Goal: Task Accomplishment & Management: Use online tool/utility

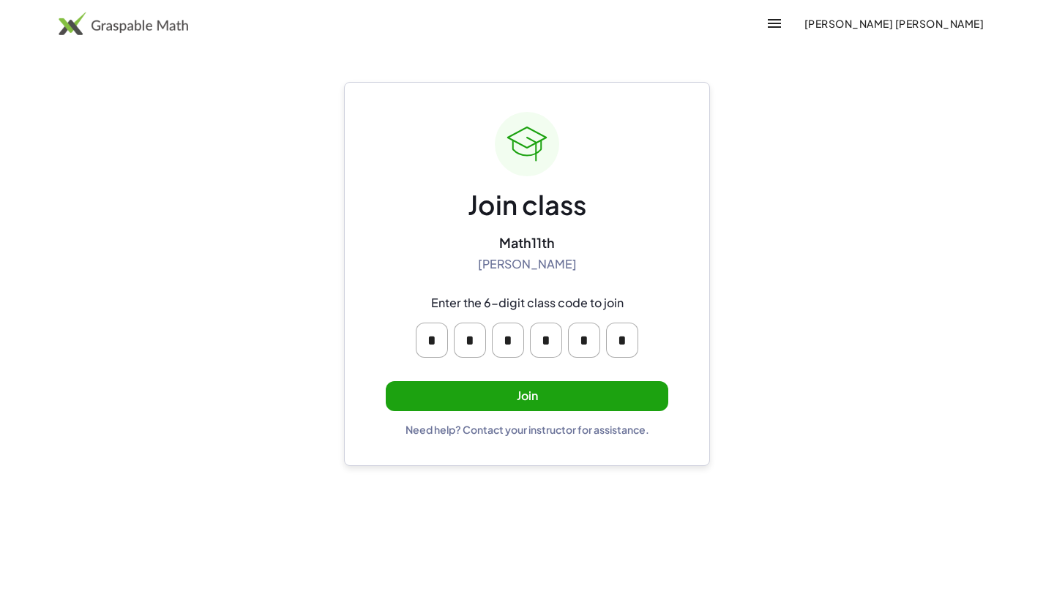
click at [485, 378] on div "Join class Math11th [PERSON_NAME] Enter the 6-digit class code to join * * * * …" at bounding box center [527, 274] width 282 height 324
click at [485, 397] on button "Join" at bounding box center [527, 396] width 282 height 30
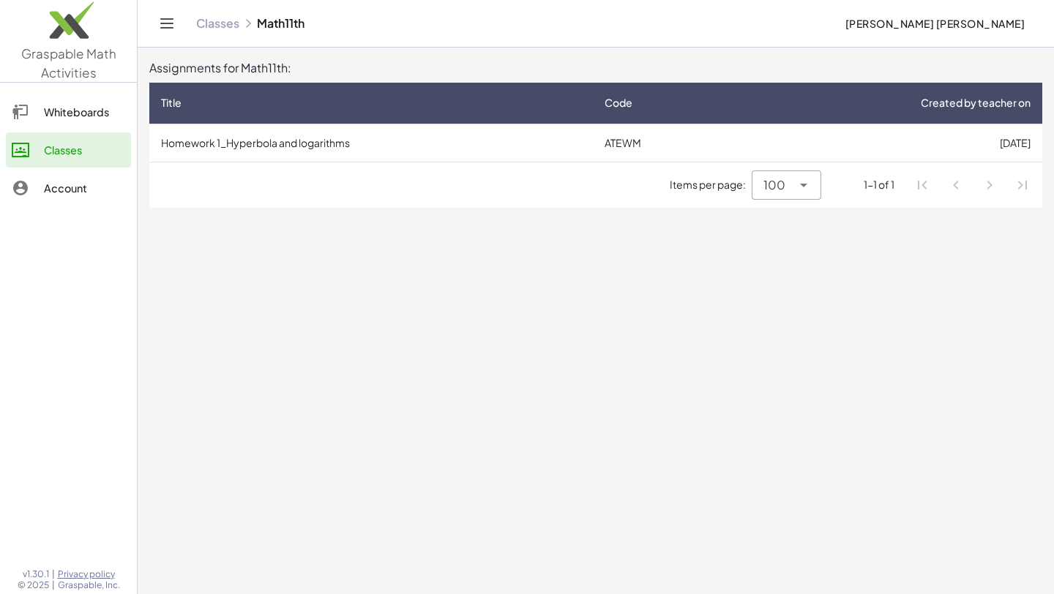
click at [76, 120] on div "Whiteboards" at bounding box center [84, 112] width 81 height 18
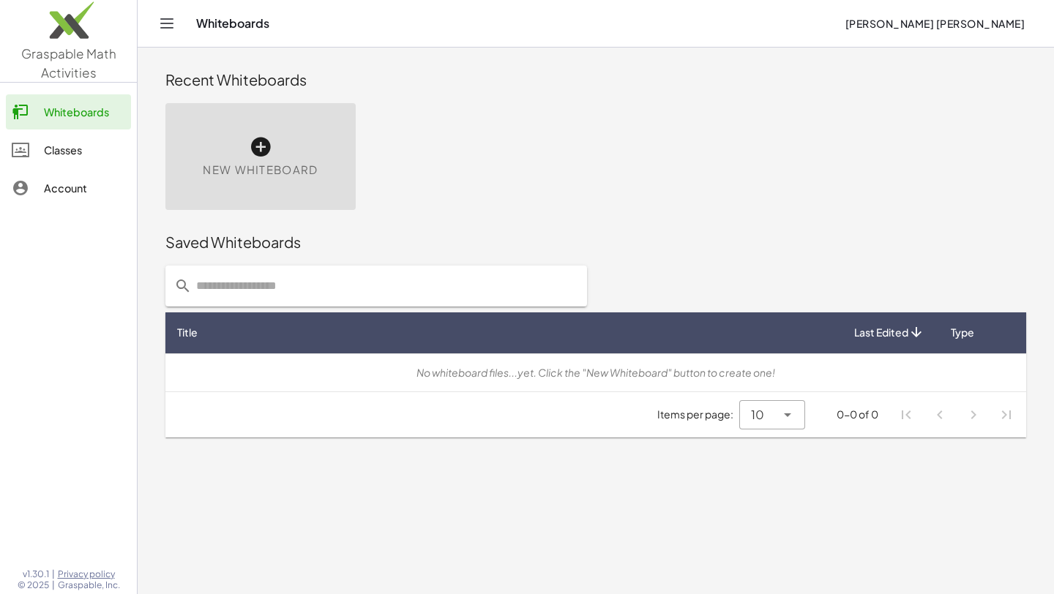
click at [81, 139] on link "Classes" at bounding box center [68, 149] width 125 height 35
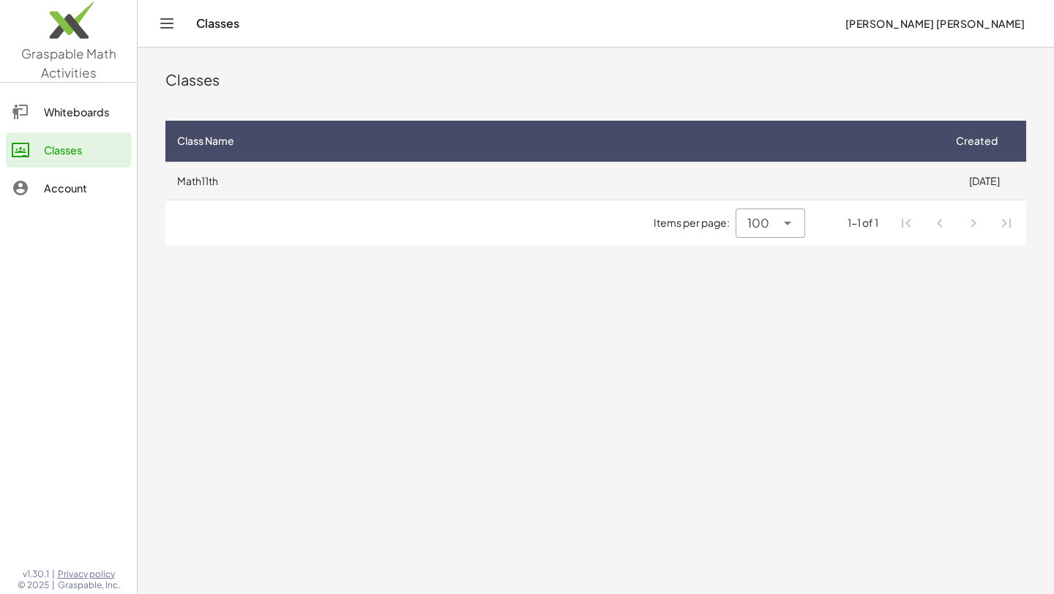
click at [355, 189] on td "Math11th" at bounding box center [553, 181] width 776 height 38
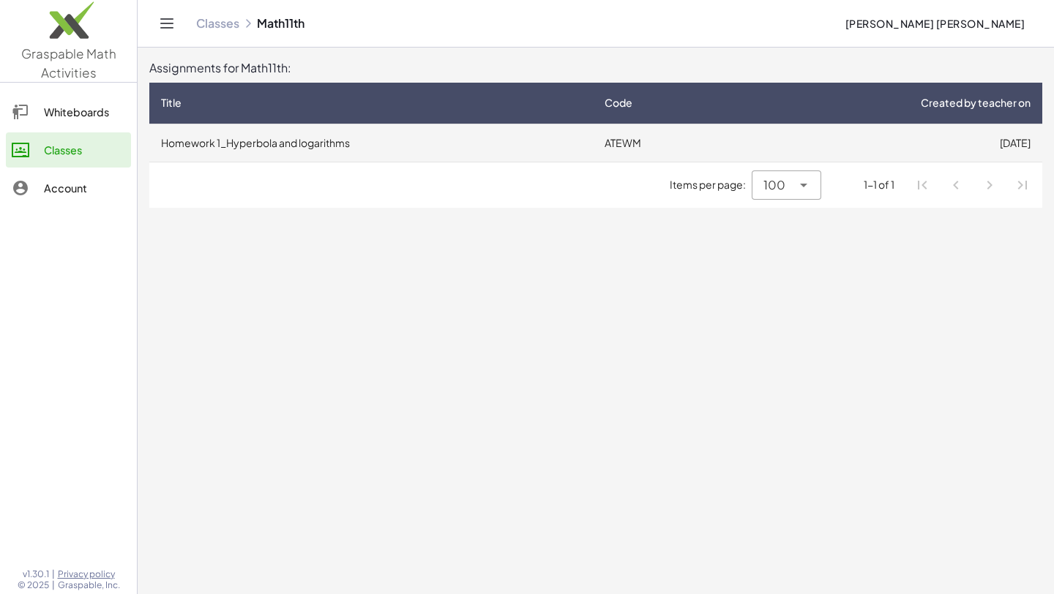
click at [634, 160] on td "ATEWM" at bounding box center [662, 143] width 139 height 38
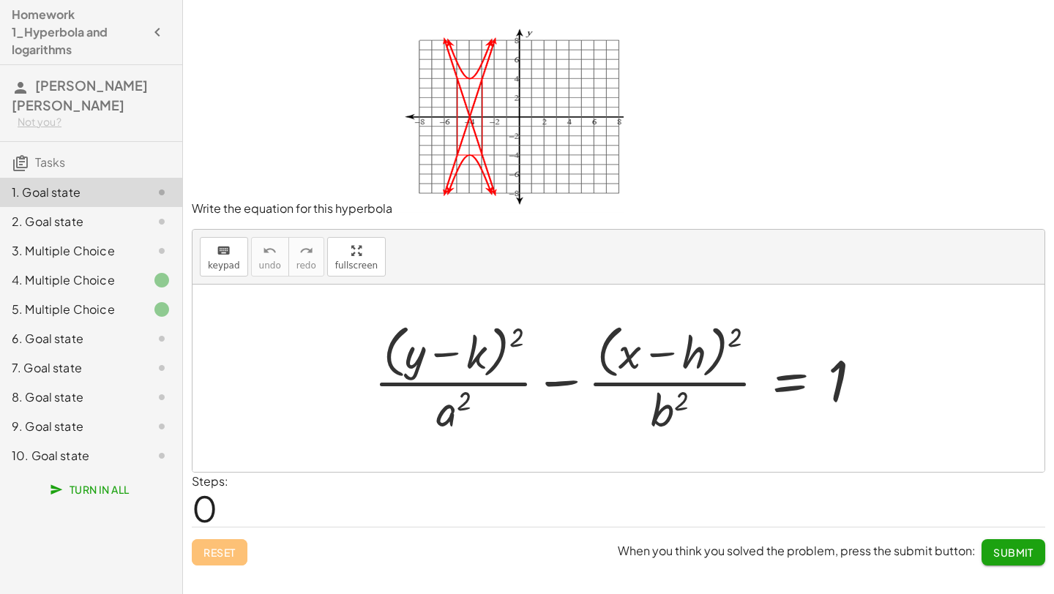
click at [670, 386] on div at bounding box center [624, 377] width 514 height 119
click at [610, 355] on div at bounding box center [624, 377] width 514 height 119
click at [62, 295] on div "3. Multiple Choice" at bounding box center [91, 309] width 182 height 29
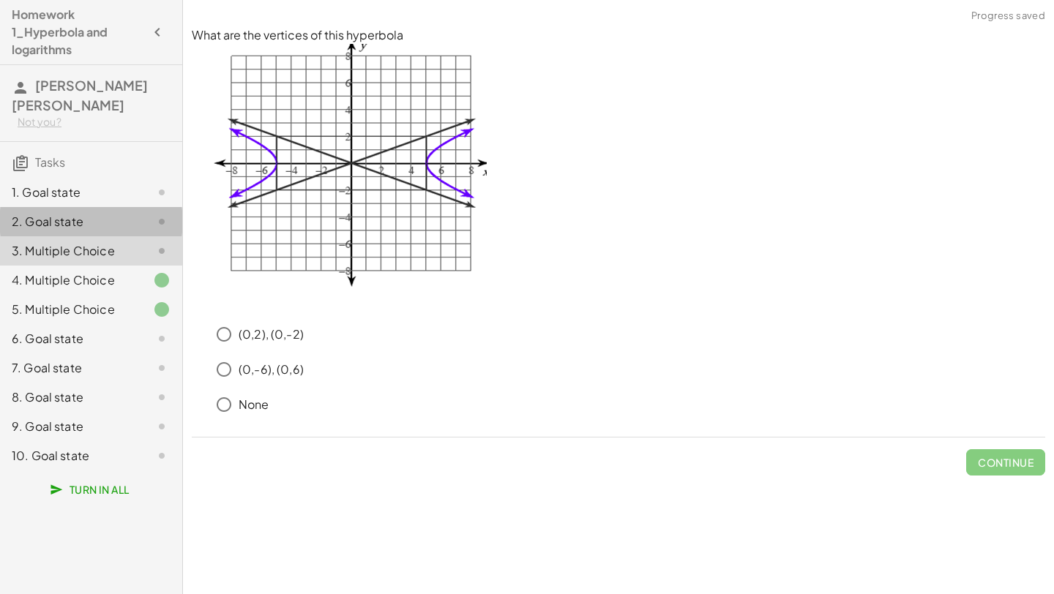
click at [67, 217] on div "2. Goal state" at bounding box center [71, 222] width 118 height 18
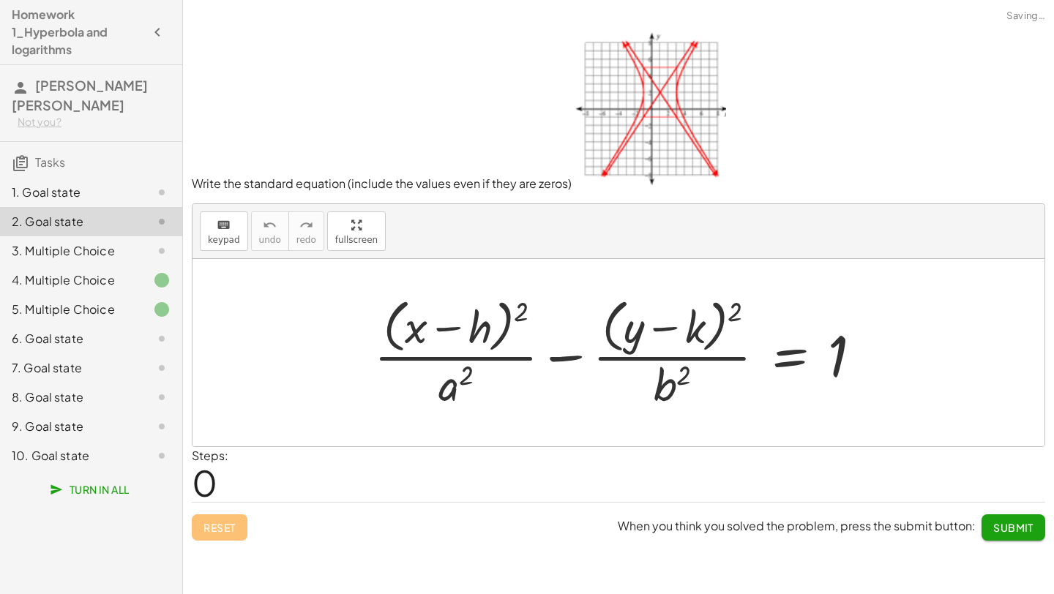
click at [72, 312] on div "5. Multiple Choice" at bounding box center [71, 310] width 118 height 18
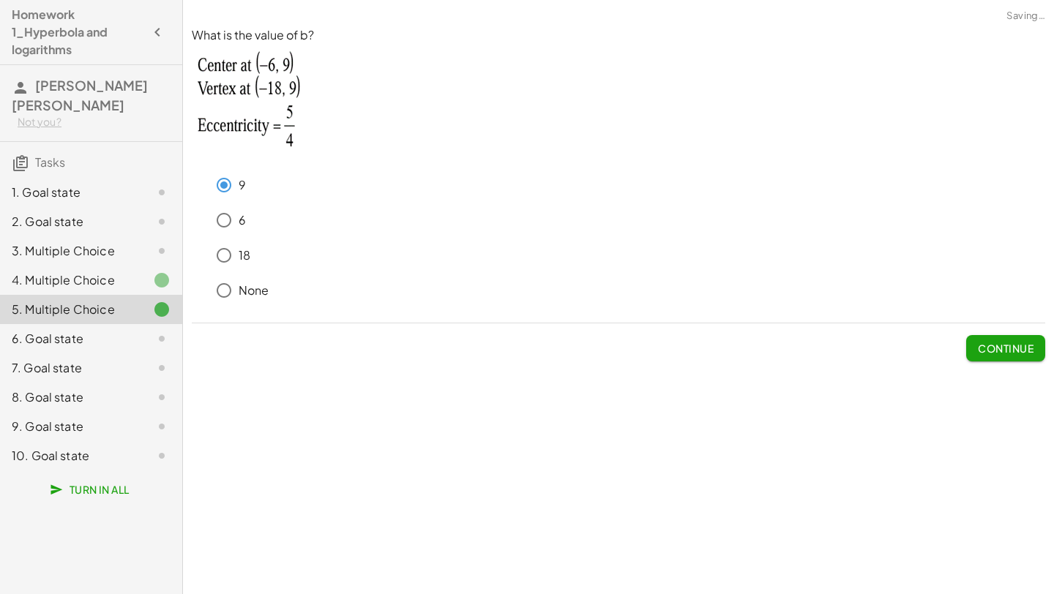
click at [70, 383] on div "6. Goal state" at bounding box center [91, 397] width 182 height 29
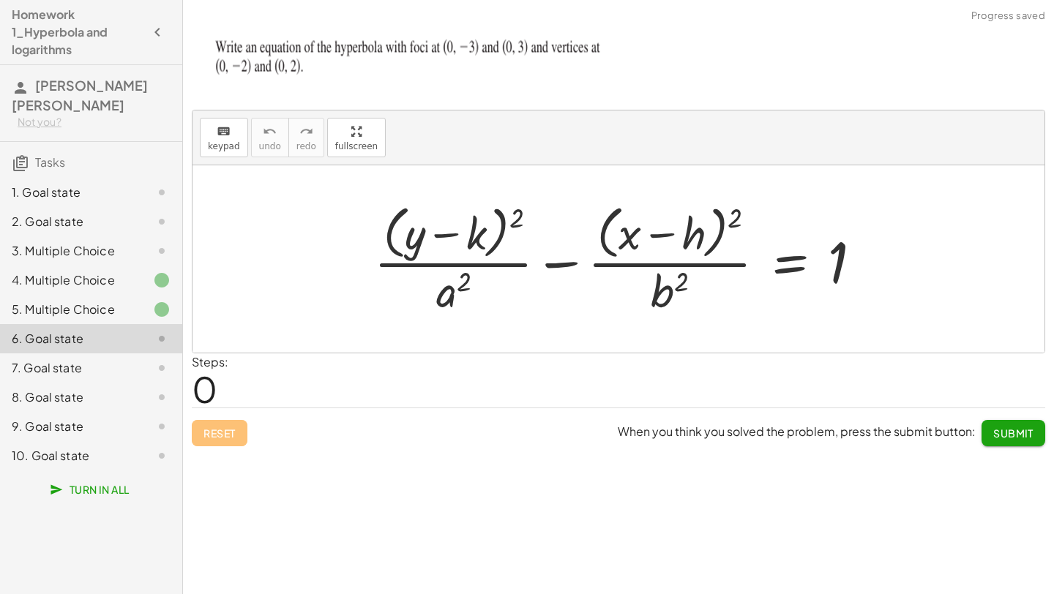
click at [75, 370] on div "7. Goal state" at bounding box center [71, 368] width 118 height 18
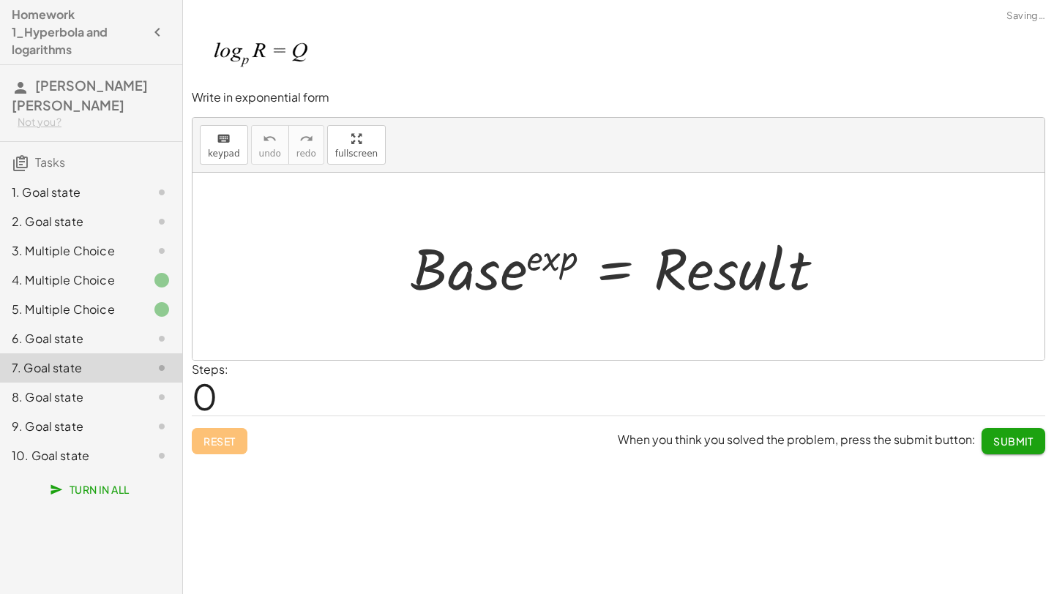
click at [77, 391] on div "8. Goal state" at bounding box center [71, 398] width 118 height 18
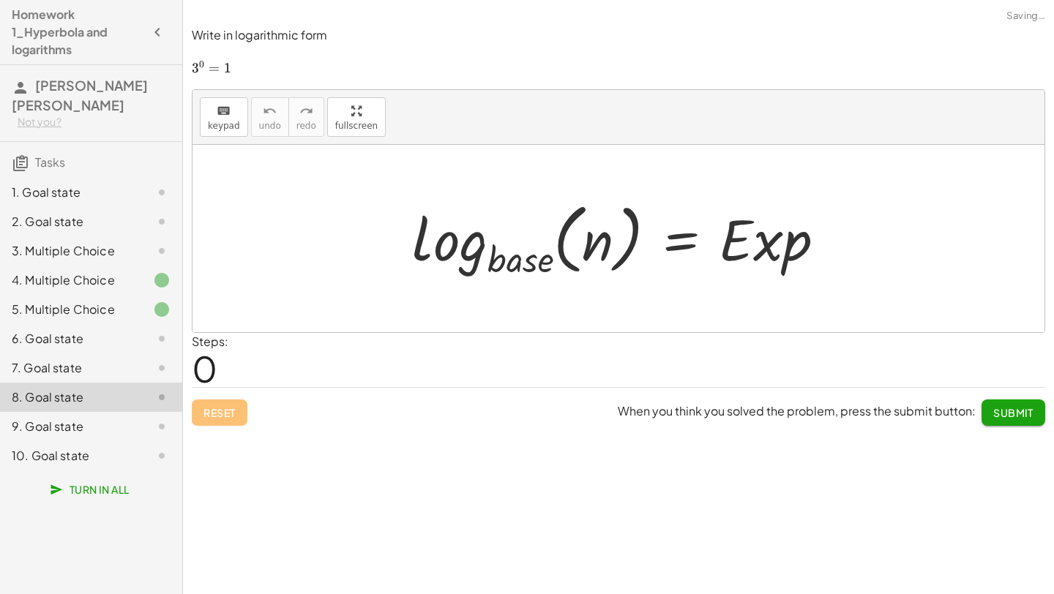
click at [78, 412] on div "9. Goal state" at bounding box center [91, 426] width 182 height 29
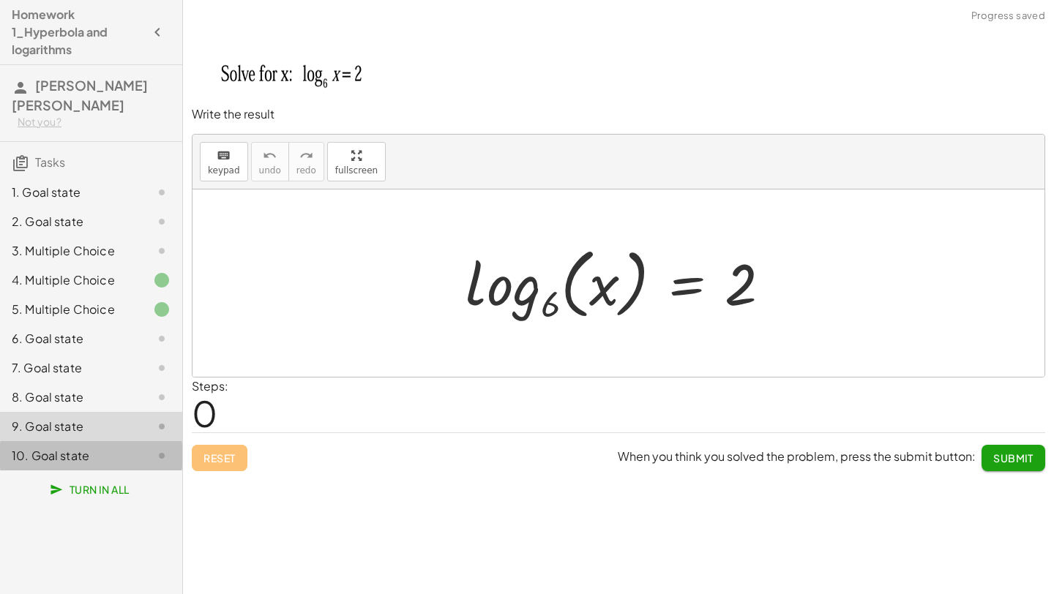
click at [86, 445] on div "10. Goal state" at bounding box center [91, 455] width 182 height 29
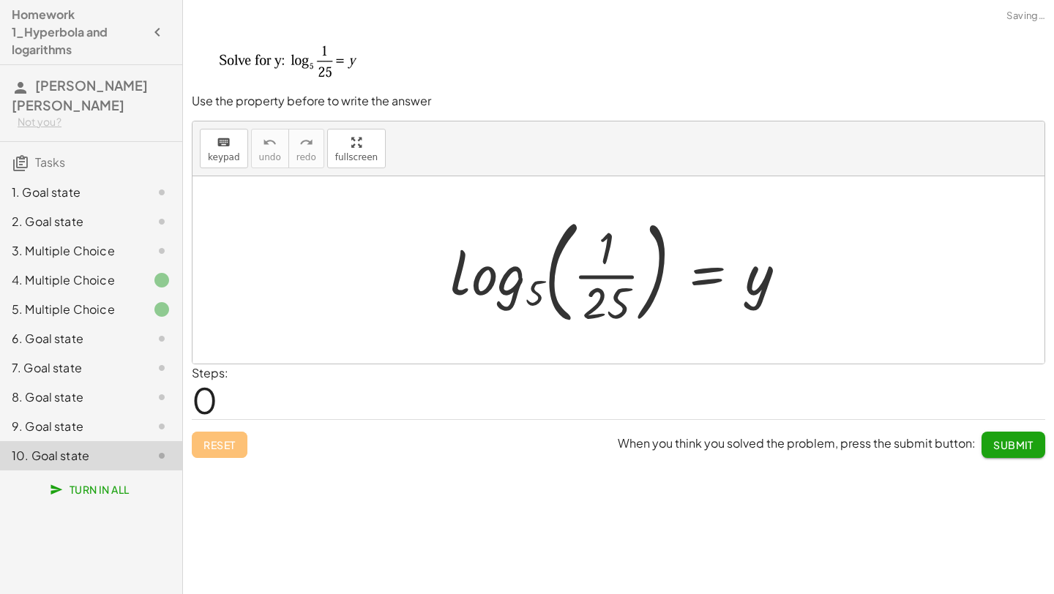
click at [679, 250] on div at bounding box center [624, 269] width 363 height 121
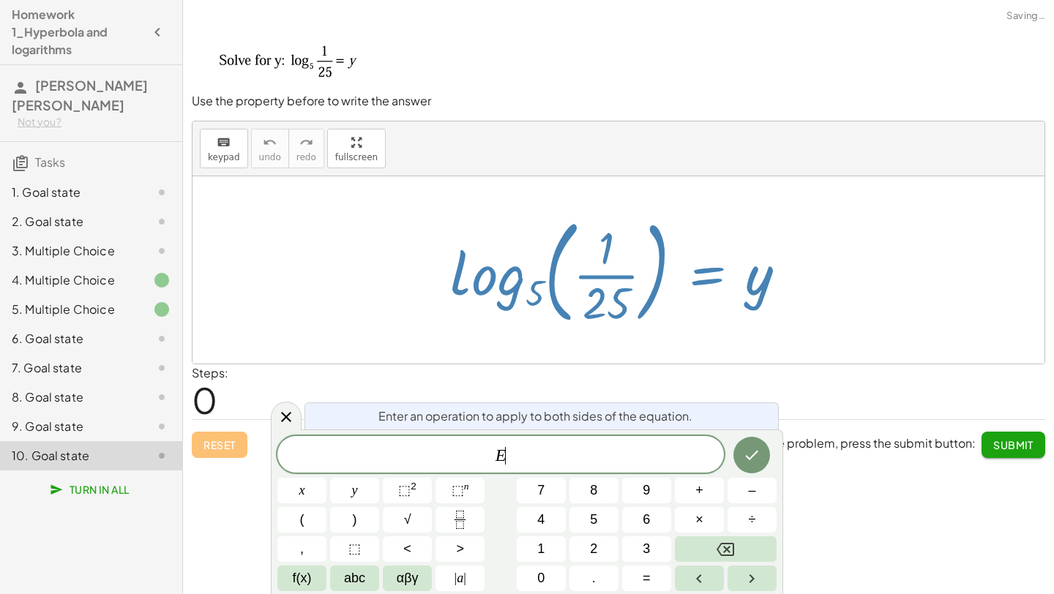
click at [679, 250] on div at bounding box center [624, 269] width 363 height 121
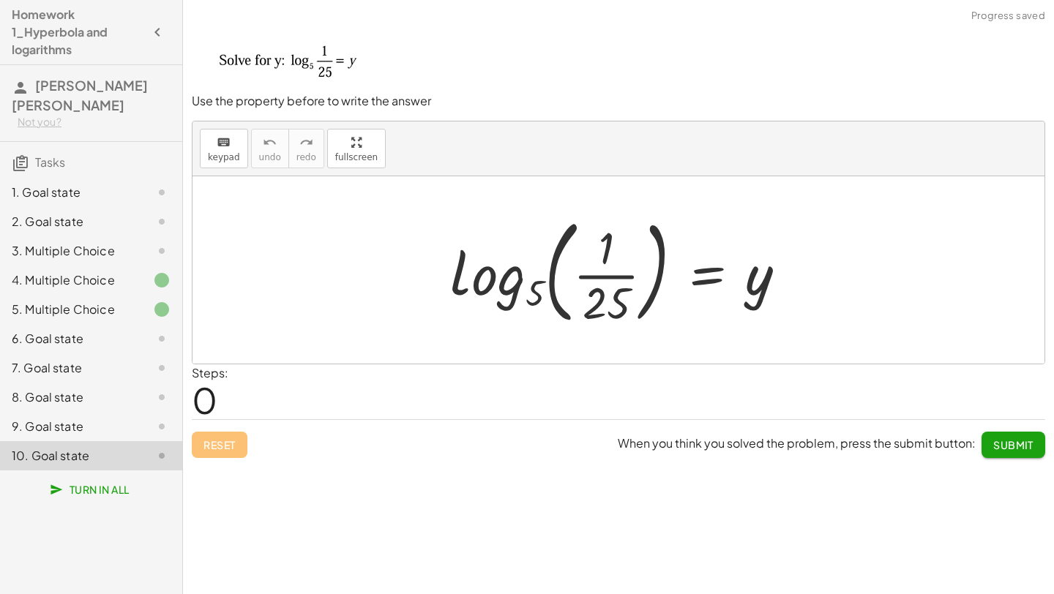
click at [625, 263] on div at bounding box center [624, 269] width 363 height 121
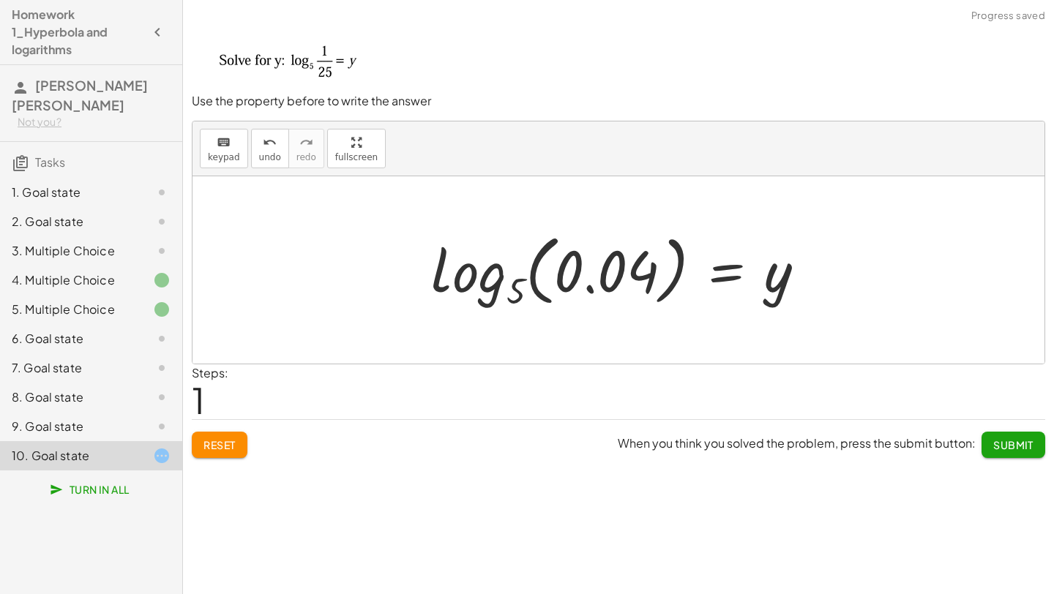
click at [593, 278] on div at bounding box center [624, 270] width 401 height 86
click at [659, 276] on div at bounding box center [624, 270] width 401 height 86
click at [641, 291] on div at bounding box center [624, 270] width 401 height 86
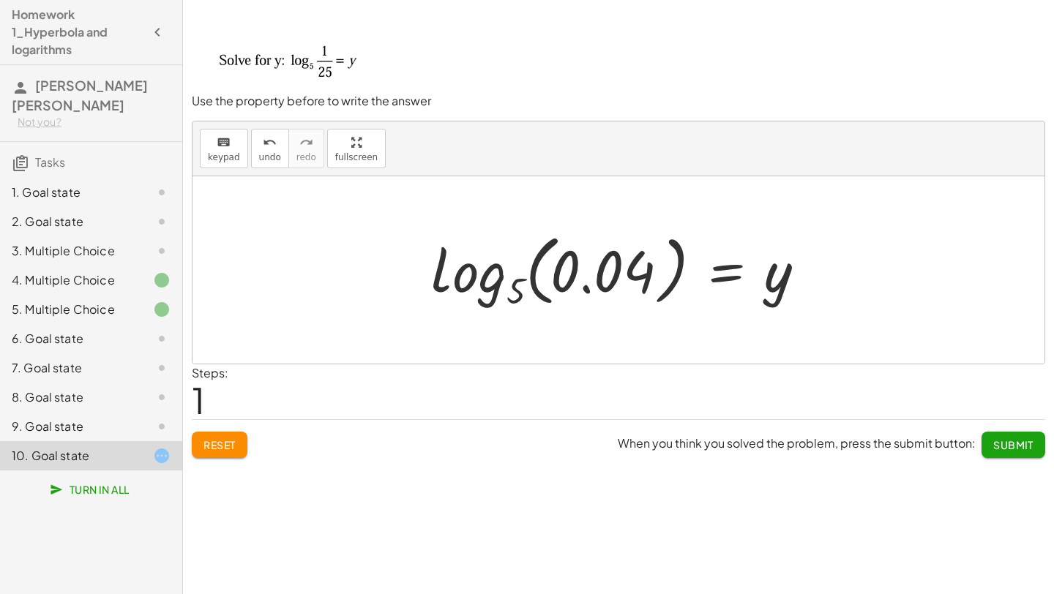
click at [641, 291] on div at bounding box center [624, 270] width 401 height 86
click at [1013, 443] on span "Submit" at bounding box center [1013, 444] width 40 height 13
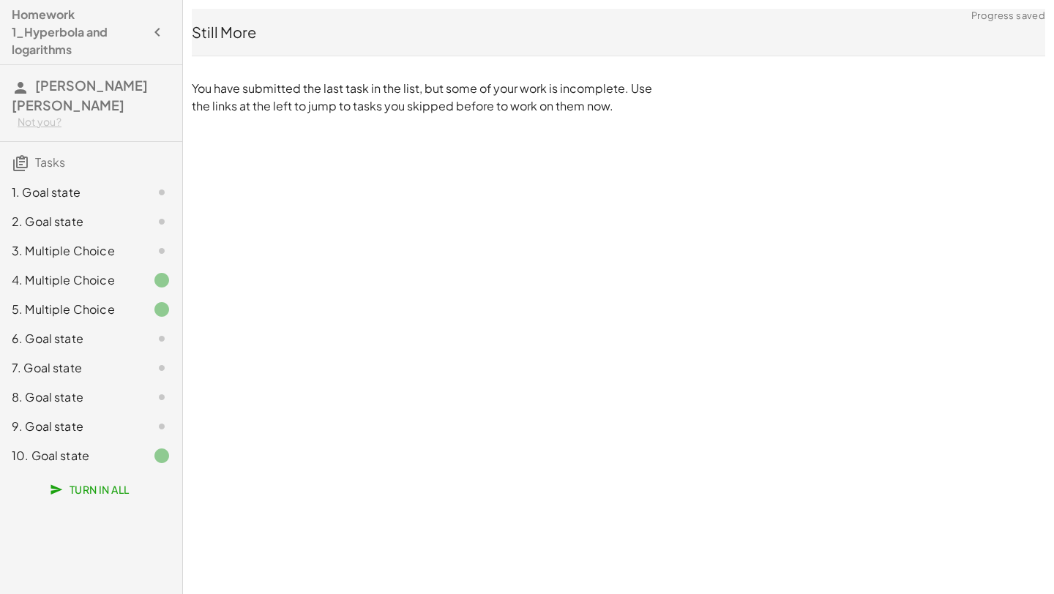
click at [125, 457] on div "10. Goal state" at bounding box center [71, 456] width 118 height 18
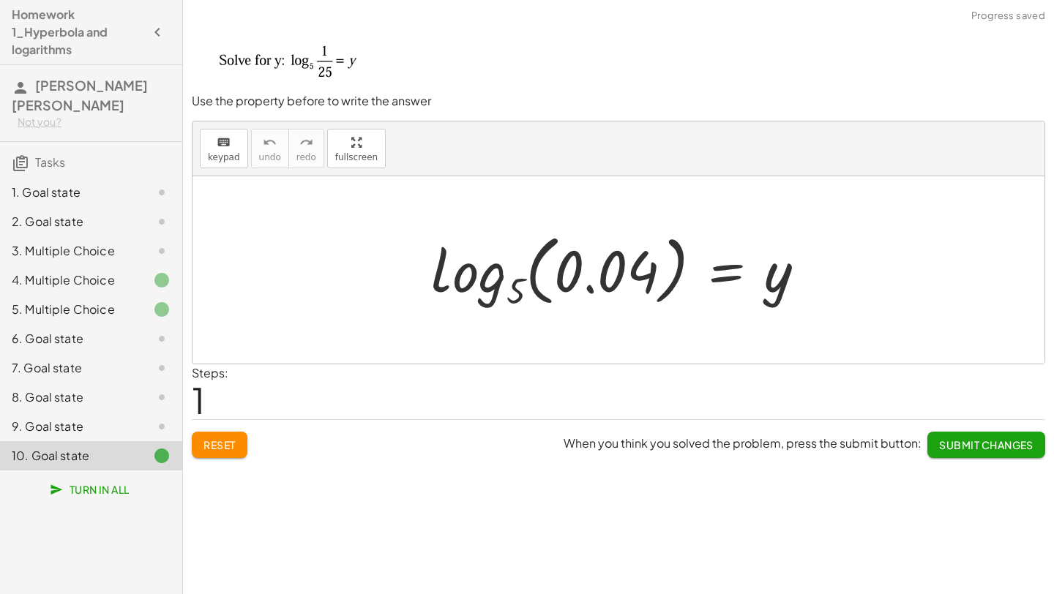
click at [222, 444] on span "Reset" at bounding box center [219, 444] width 32 height 13
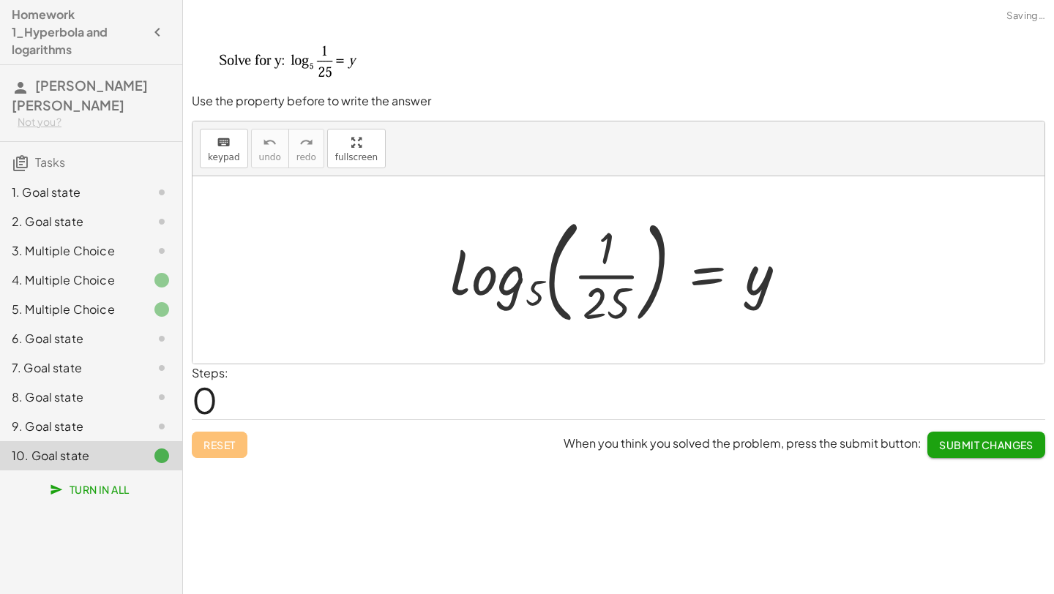
click at [516, 321] on div at bounding box center [624, 269] width 363 height 121
click at [517, 294] on div at bounding box center [624, 269] width 363 height 121
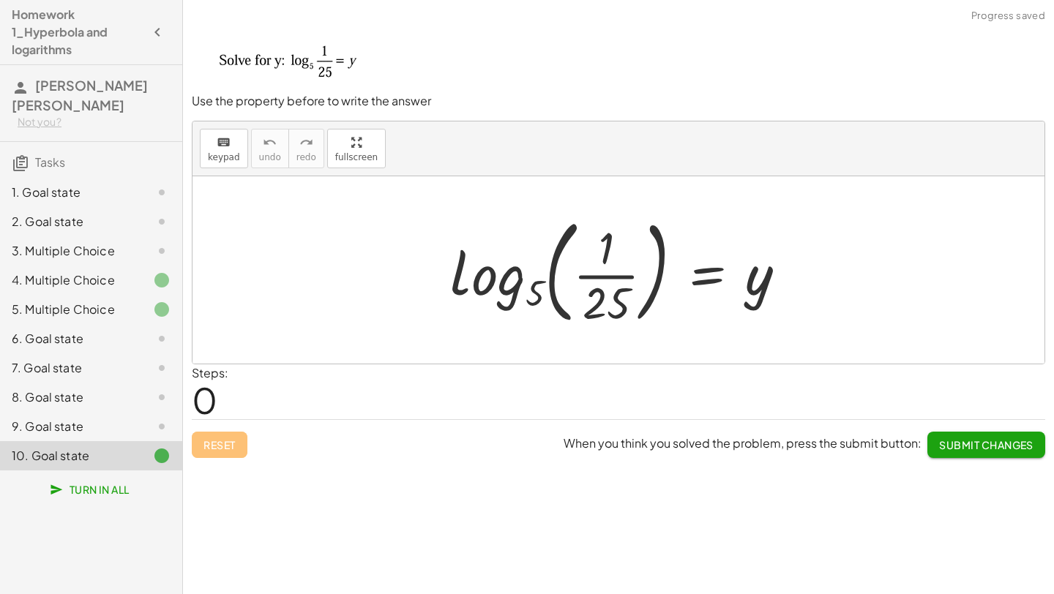
click at [585, 293] on div at bounding box center [624, 269] width 363 height 121
click at [119, 428] on div "9. Goal state" at bounding box center [71, 427] width 118 height 18
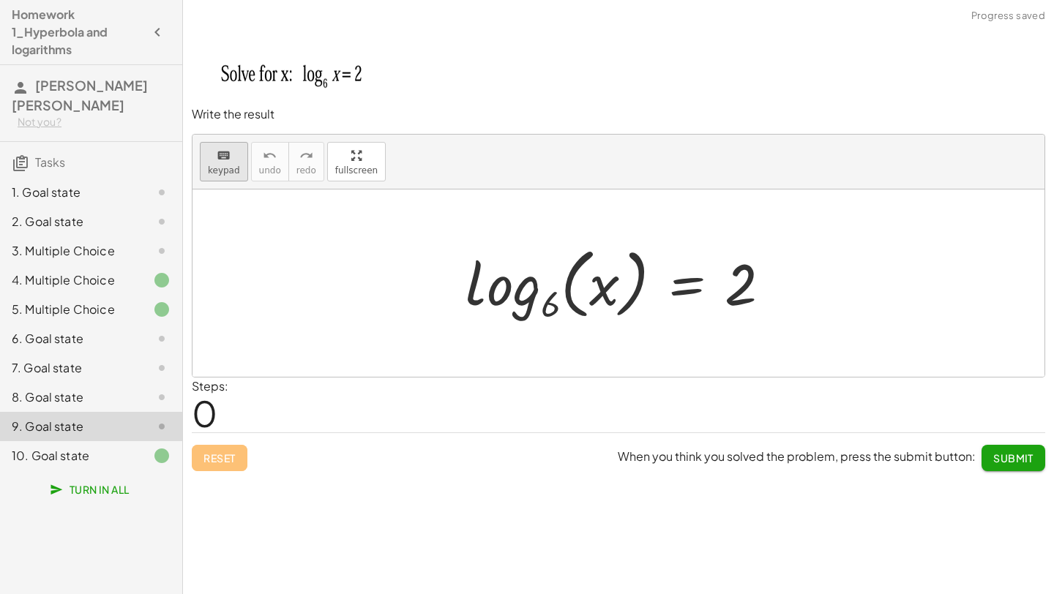
click at [224, 154] on icon "keyboard" at bounding box center [224, 156] width 14 height 18
click at [230, 161] on div "keyboard" at bounding box center [224, 155] width 32 height 18
click at [227, 157] on icon "keyboard" at bounding box center [224, 156] width 14 height 18
click at [310, 70] on img at bounding box center [300, 64] width 217 height 75
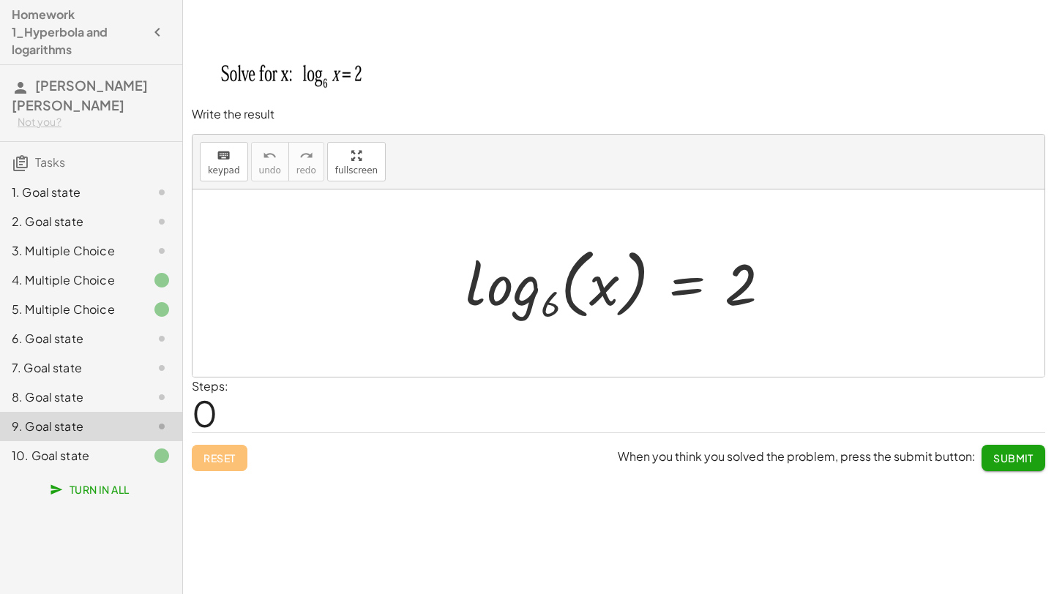
click at [310, 70] on img at bounding box center [300, 64] width 217 height 75
click at [352, 70] on img at bounding box center [300, 64] width 217 height 75
click at [330, 289] on div at bounding box center [618, 283] width 852 height 187
click at [537, 286] on div at bounding box center [624, 283] width 332 height 86
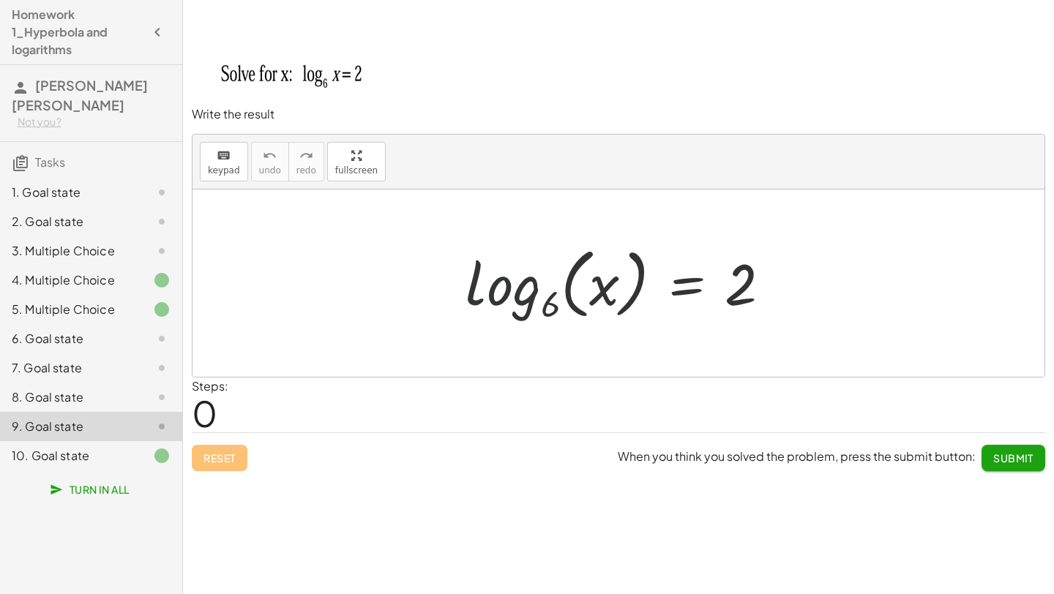
click at [537, 286] on div at bounding box center [624, 283] width 332 height 86
click at [607, 291] on div at bounding box center [624, 283] width 332 height 86
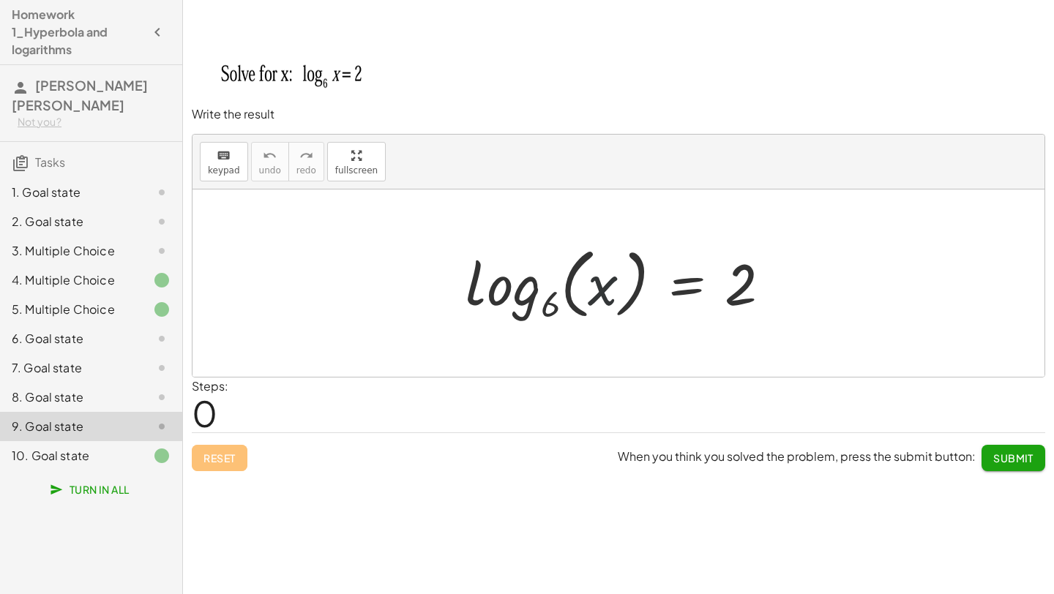
click at [607, 291] on div at bounding box center [624, 283] width 332 height 86
click at [758, 286] on div at bounding box center [624, 283] width 332 height 86
click at [749, 285] on div at bounding box center [624, 283] width 332 height 86
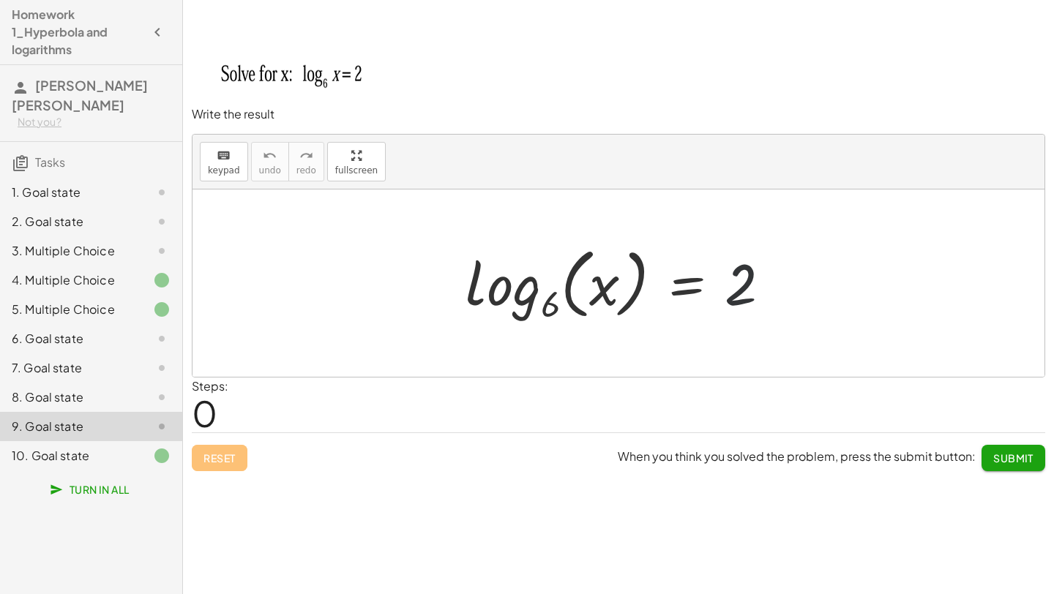
click at [749, 285] on div at bounding box center [624, 283] width 332 height 86
click at [724, 281] on div at bounding box center [624, 283] width 332 height 86
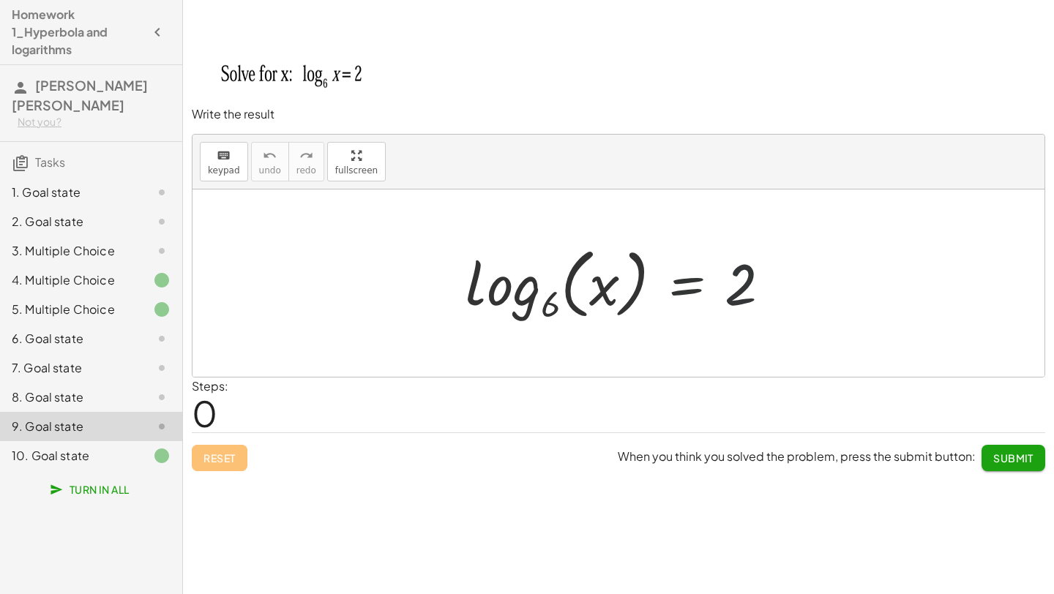
click at [724, 281] on div at bounding box center [624, 283] width 332 height 86
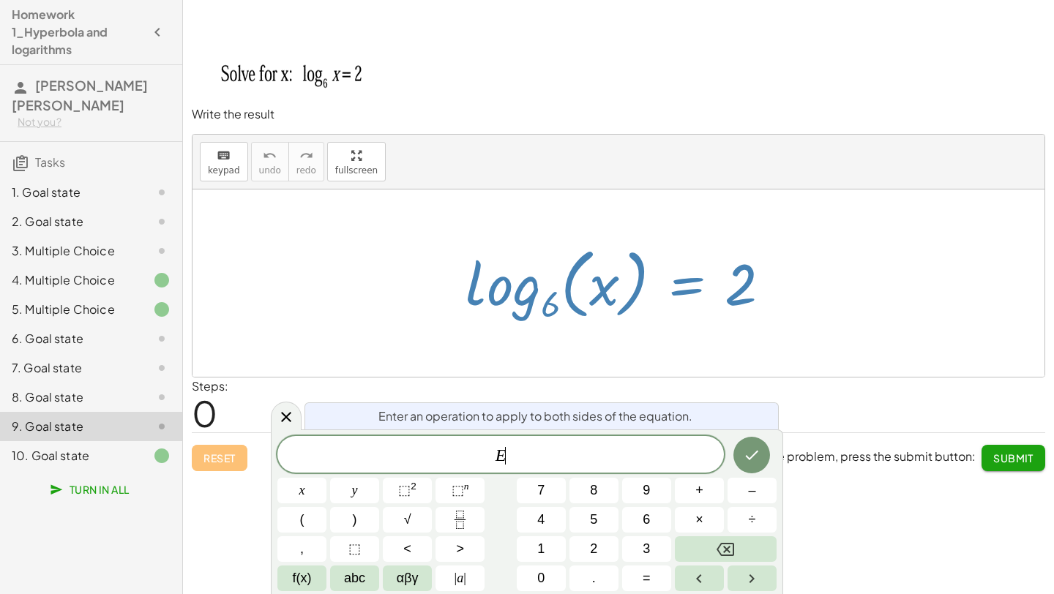
click at [724, 281] on div at bounding box center [624, 283] width 332 height 86
drag, startPoint x: 724, startPoint y: 281, endPoint x: 130, endPoint y: 364, distance: 600.1
click at [724, 281] on div at bounding box center [624, 283] width 332 height 86
click at [75, 454] on div "10. Goal state" at bounding box center [71, 456] width 118 height 18
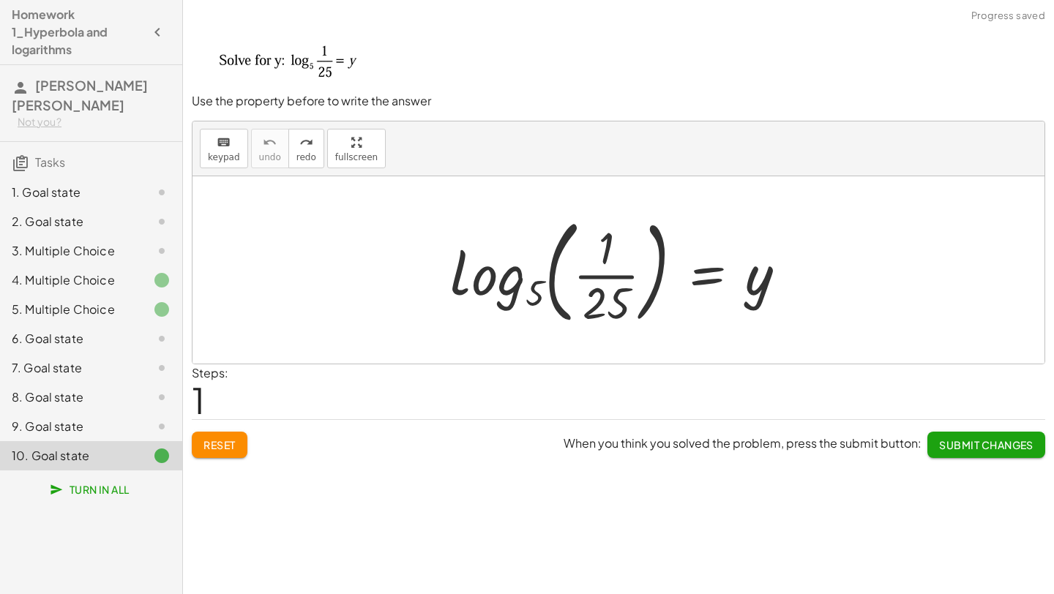
click at [554, 291] on div at bounding box center [624, 269] width 363 height 121
click at [544, 285] on div at bounding box center [624, 269] width 363 height 121
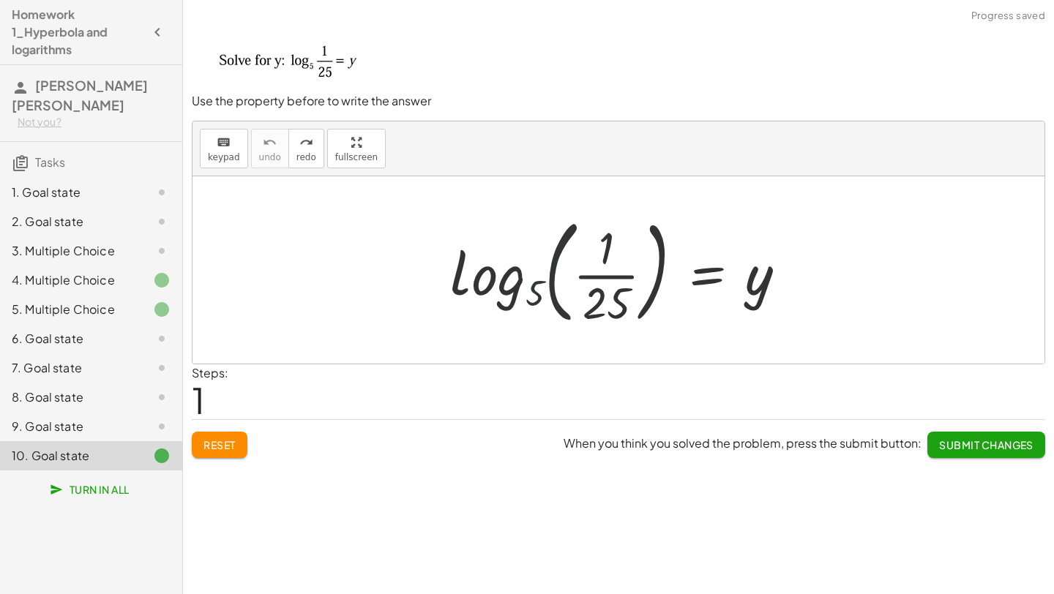
click at [544, 285] on div at bounding box center [624, 269] width 363 height 121
click at [711, 274] on div at bounding box center [624, 269] width 363 height 121
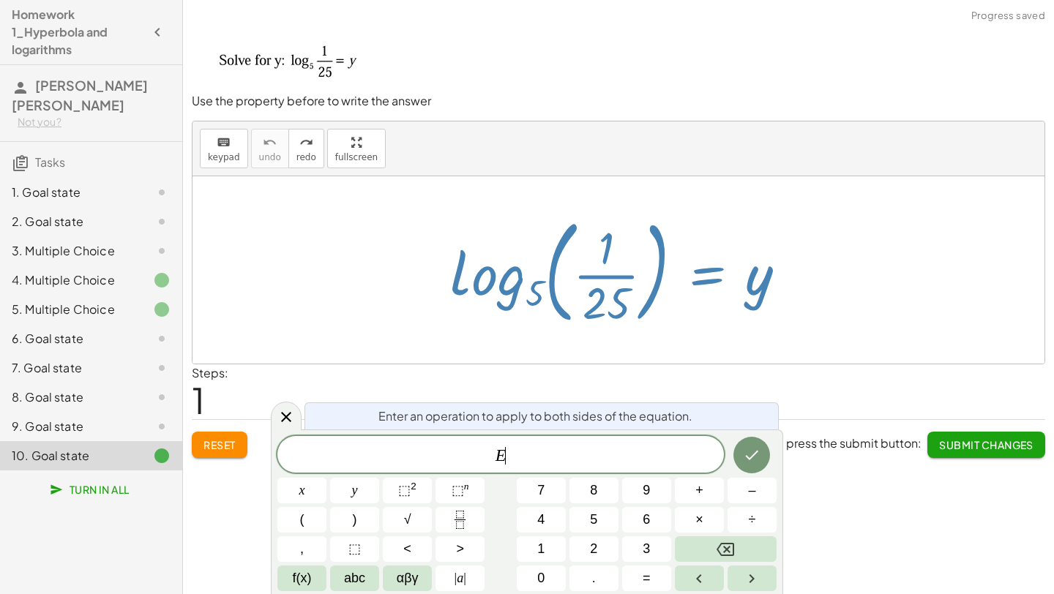
click at [711, 274] on div at bounding box center [624, 269] width 363 height 121
click at [507, 459] on span "E ​" at bounding box center [500, 456] width 446 height 20
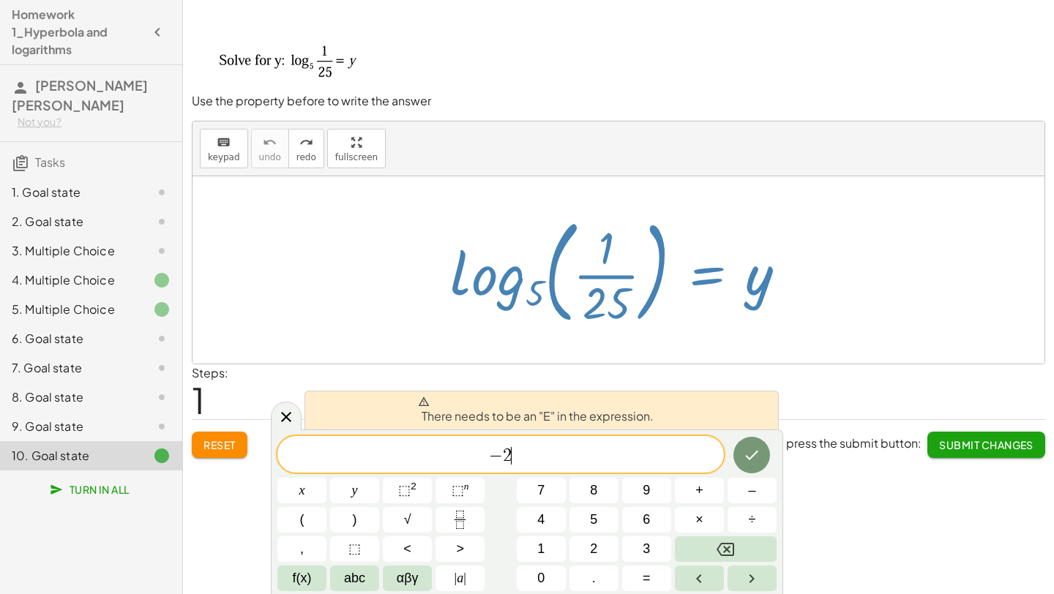
click at [595, 449] on span "− 2 ​" at bounding box center [500, 456] width 446 height 20
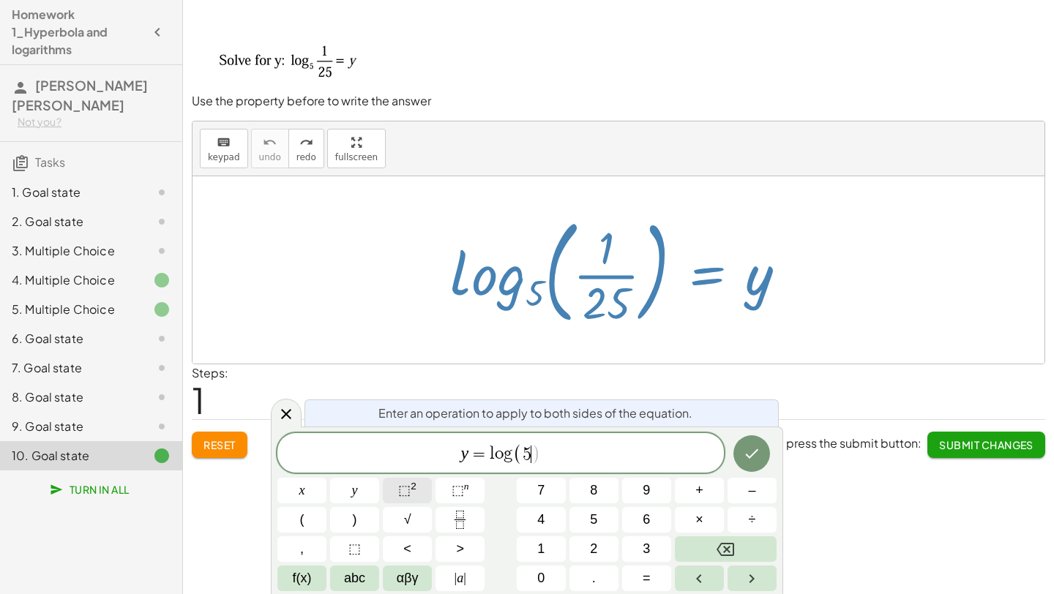
click at [409, 481] on span "⬚ 2" at bounding box center [407, 491] width 18 height 20
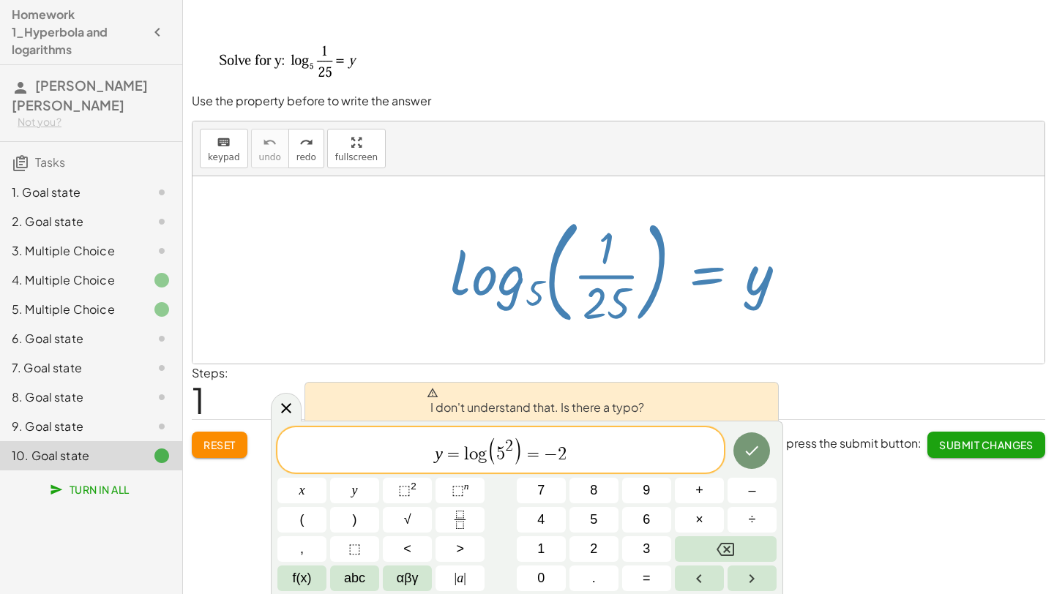
click at [124, 428] on div "9. Goal state" at bounding box center [71, 427] width 118 height 18
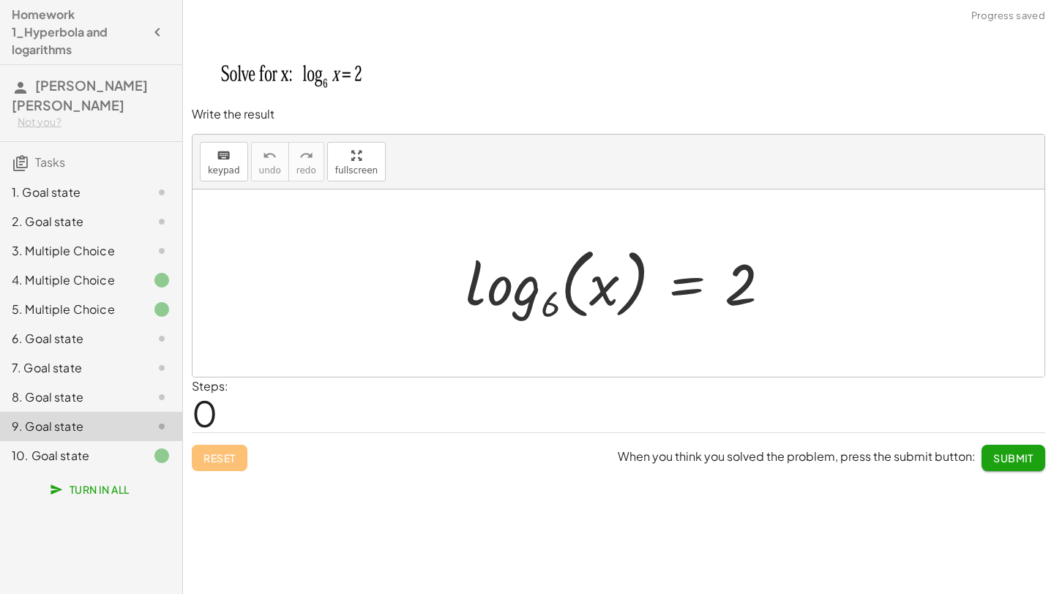
click at [628, 301] on div at bounding box center [624, 283] width 332 height 86
click at [699, 291] on div at bounding box center [624, 283] width 332 height 86
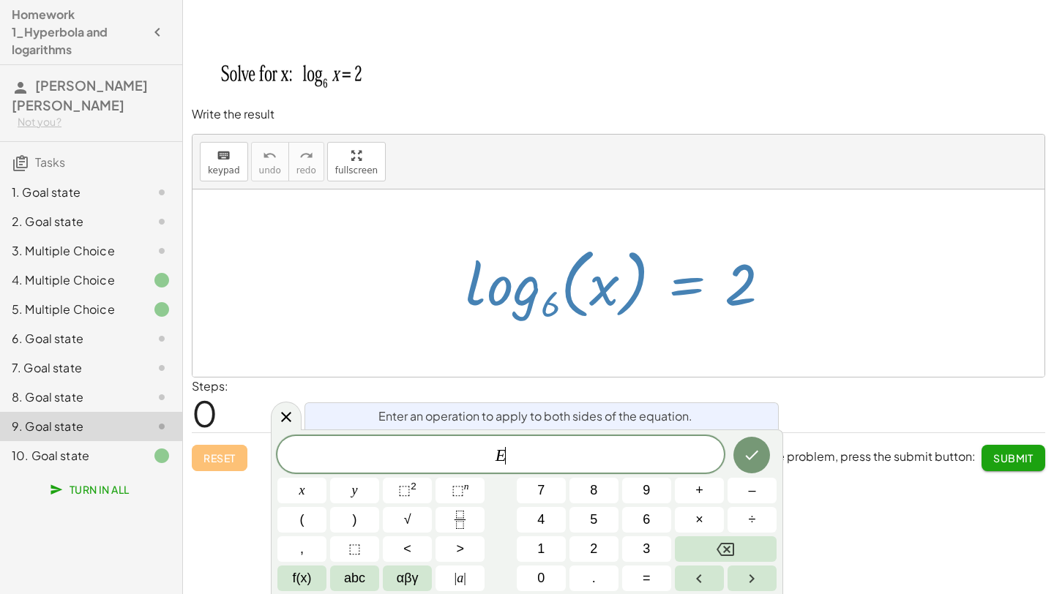
click at [699, 291] on div at bounding box center [624, 283] width 332 height 86
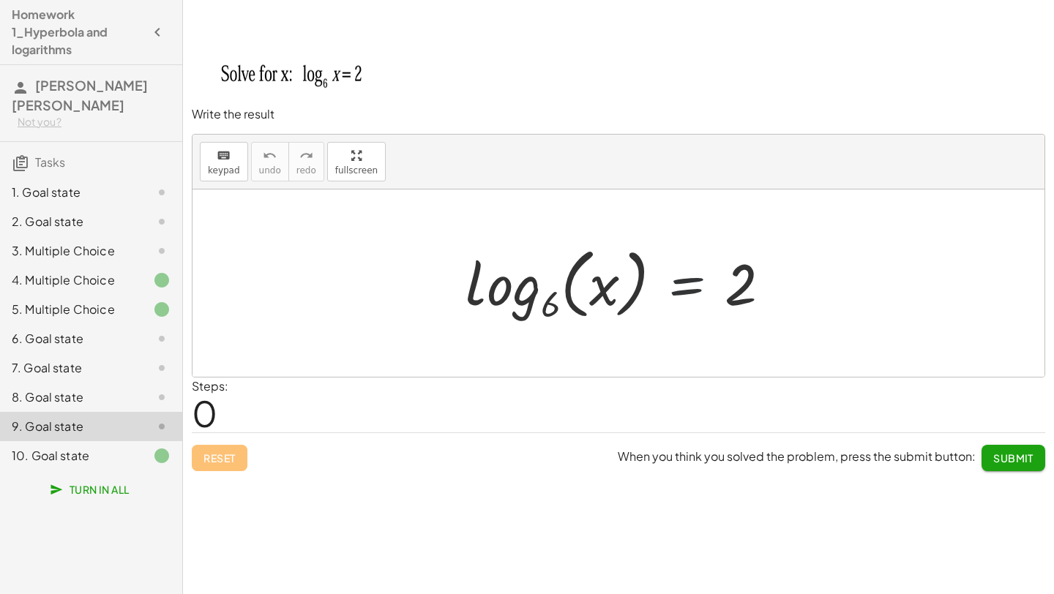
click at [656, 300] on div at bounding box center [624, 283] width 332 height 86
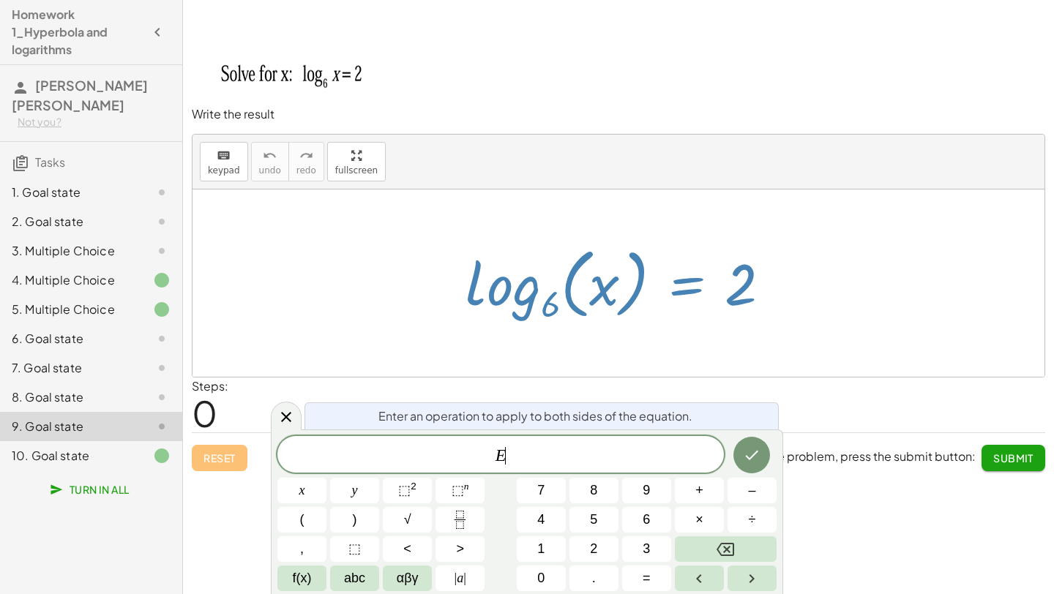
click at [659, 272] on div at bounding box center [624, 283] width 332 height 86
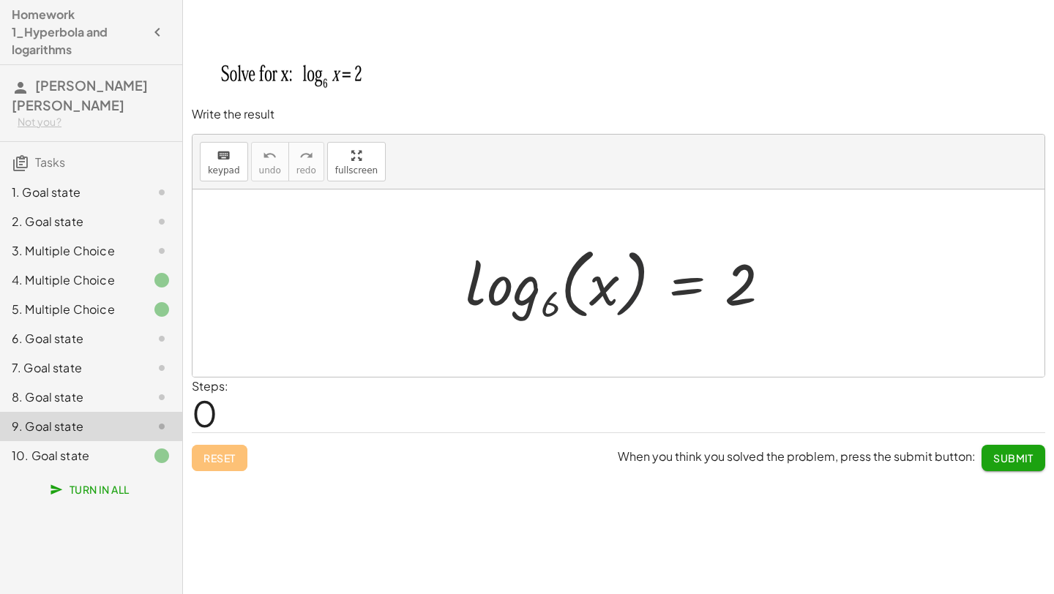
click at [638, 270] on div at bounding box center [624, 283] width 332 height 86
click at [673, 273] on div at bounding box center [624, 283] width 332 height 86
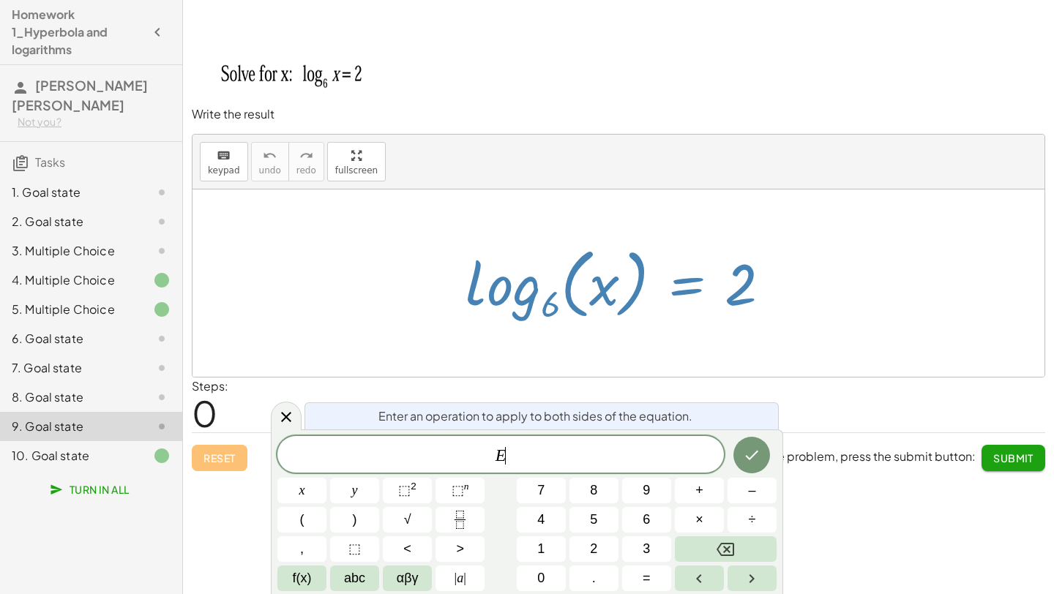
click at [673, 273] on div at bounding box center [624, 283] width 332 height 86
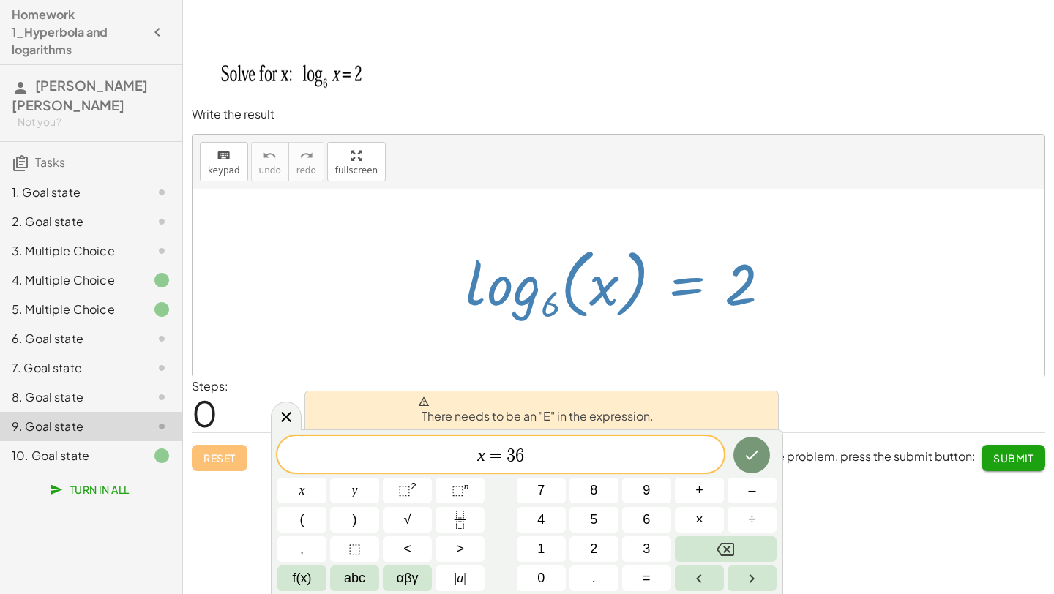
click at [106, 398] on div "8. Goal state" at bounding box center [71, 398] width 118 height 18
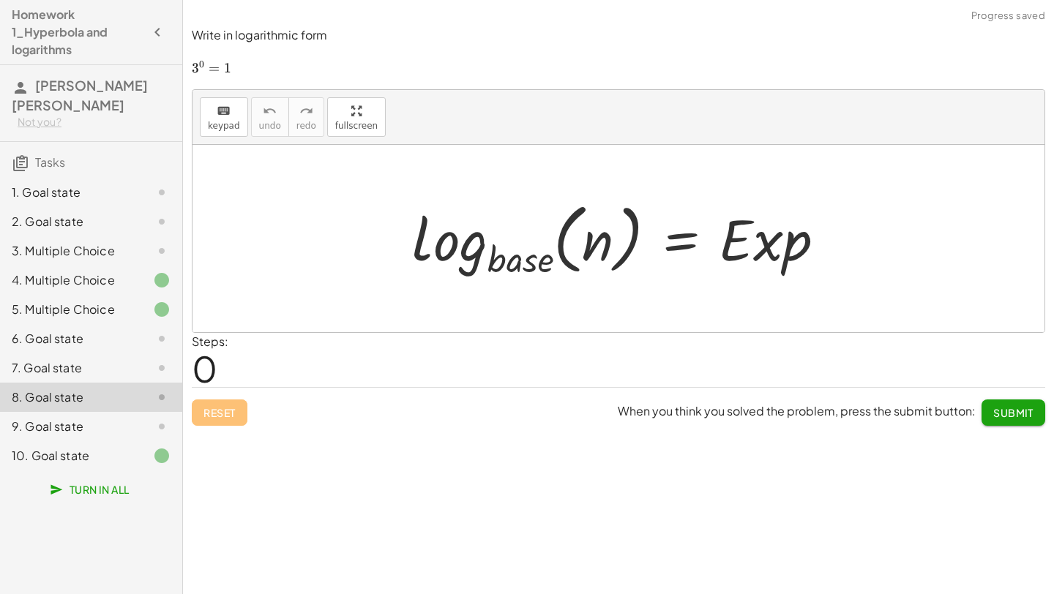
click at [534, 257] on div at bounding box center [624, 238] width 439 height 86
click at [588, 239] on div at bounding box center [624, 238] width 439 height 86
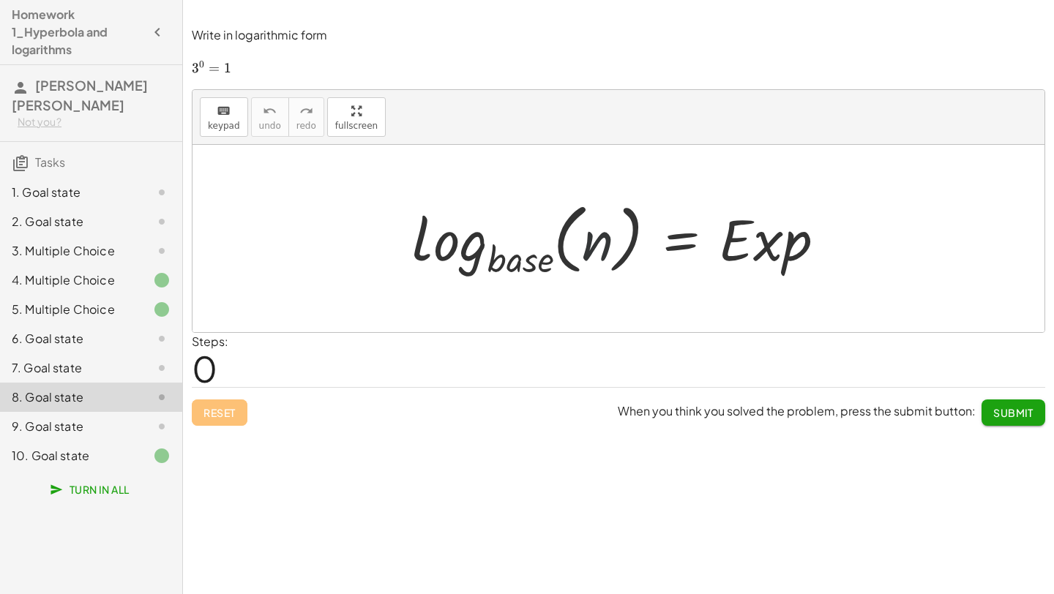
click at [588, 239] on div at bounding box center [624, 238] width 439 height 86
click at [550, 248] on div at bounding box center [624, 238] width 439 height 86
click at [531, 256] on div at bounding box center [624, 238] width 439 height 86
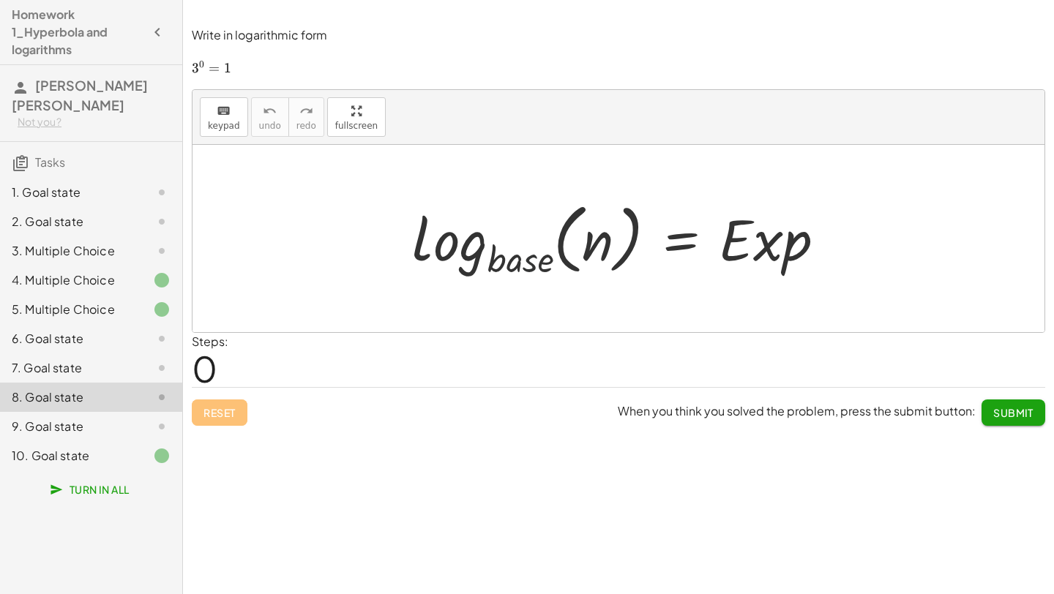
click at [531, 256] on div at bounding box center [624, 238] width 439 height 86
click at [590, 245] on div at bounding box center [624, 238] width 439 height 86
click at [720, 265] on div at bounding box center [624, 238] width 439 height 86
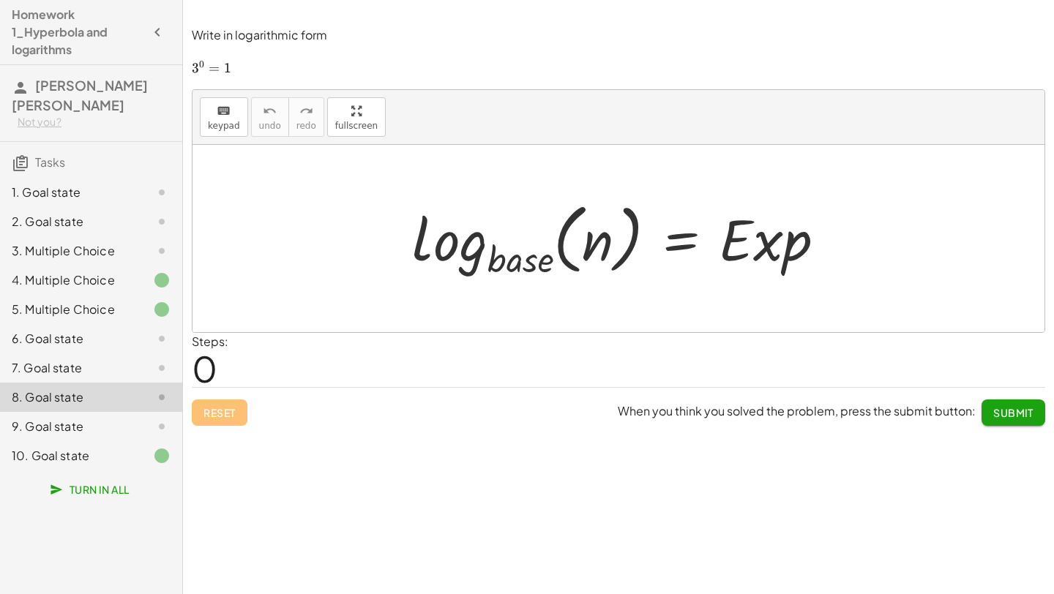
click at [720, 265] on div at bounding box center [624, 238] width 439 height 86
click at [712, 266] on div at bounding box center [624, 238] width 439 height 86
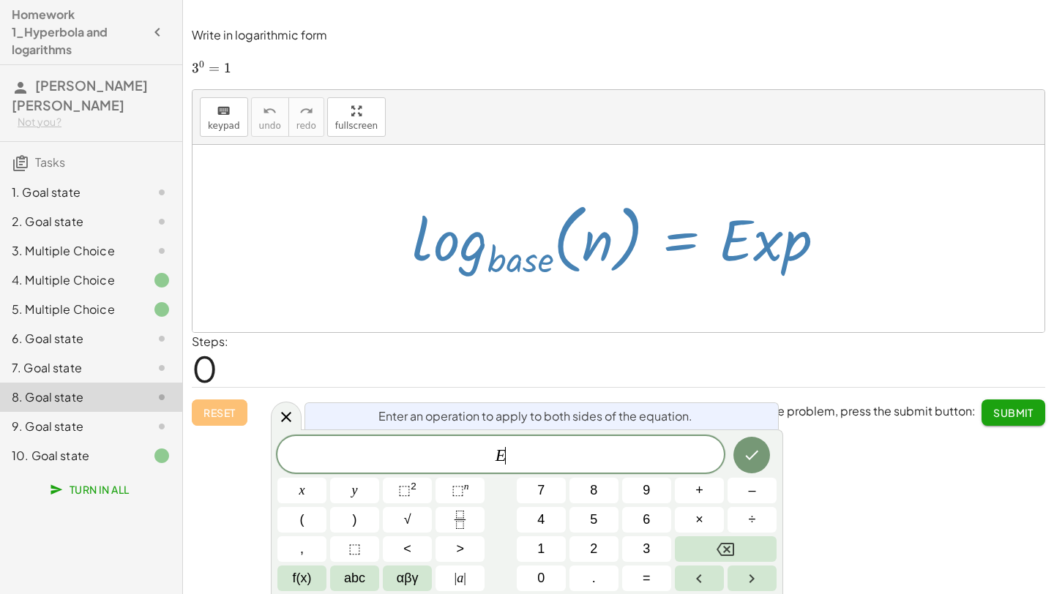
click at [712, 266] on div at bounding box center [624, 238] width 439 height 86
click at [369, 555] on button "⬚" at bounding box center [354, 549] width 49 height 26
click at [471, 577] on button "| a |" at bounding box center [459, 579] width 49 height 26
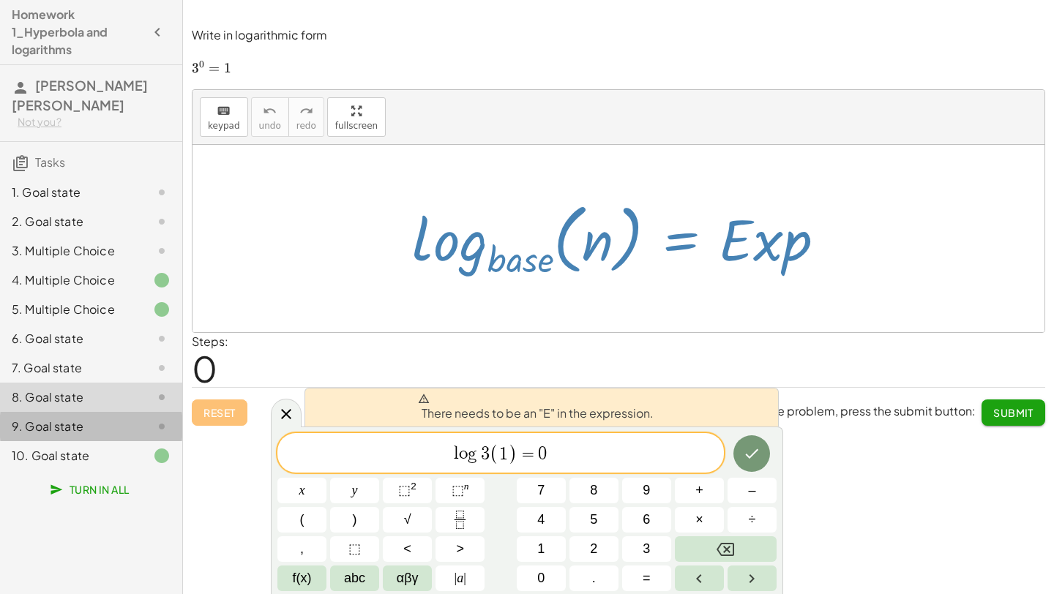
click at [115, 418] on div "9. Goal state" at bounding box center [71, 427] width 118 height 18
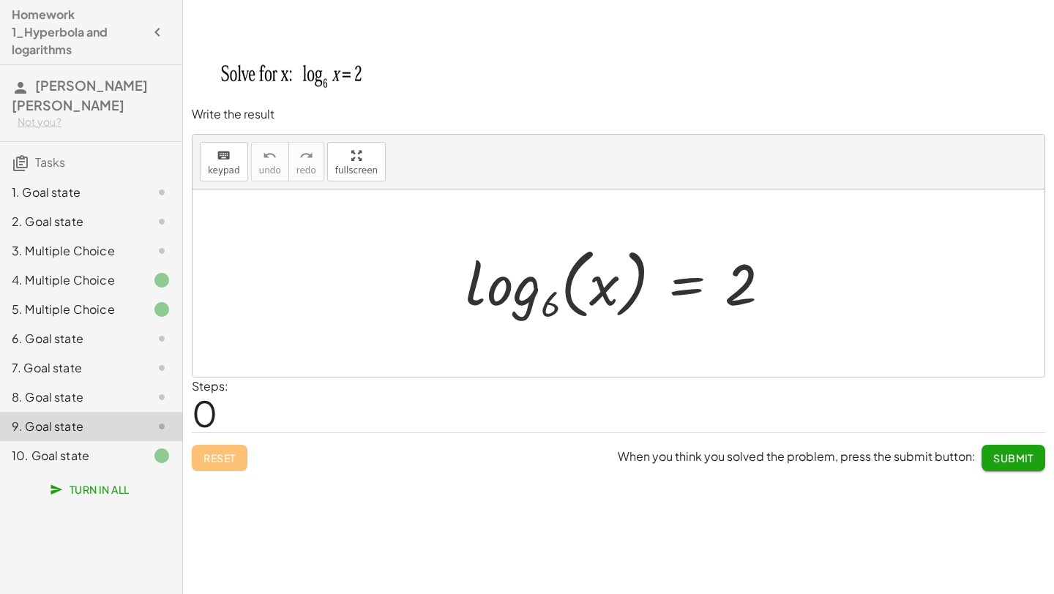
click at [102, 369] on div "7. Goal state" at bounding box center [71, 368] width 118 height 18
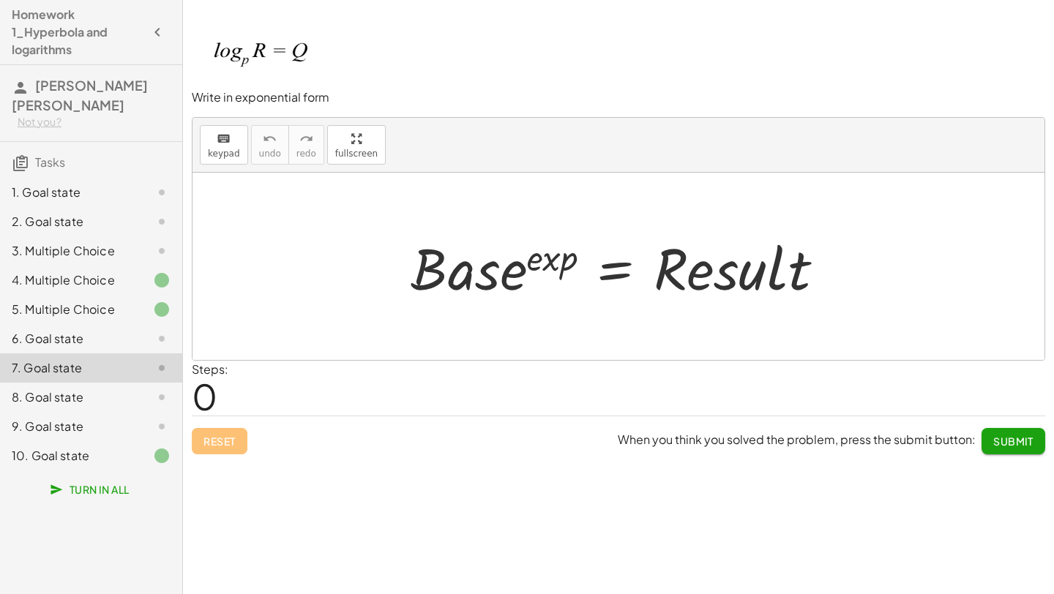
click at [416, 59] on p at bounding box center [618, 58] width 853 height 62
click at [629, 285] on div at bounding box center [623, 266] width 441 height 75
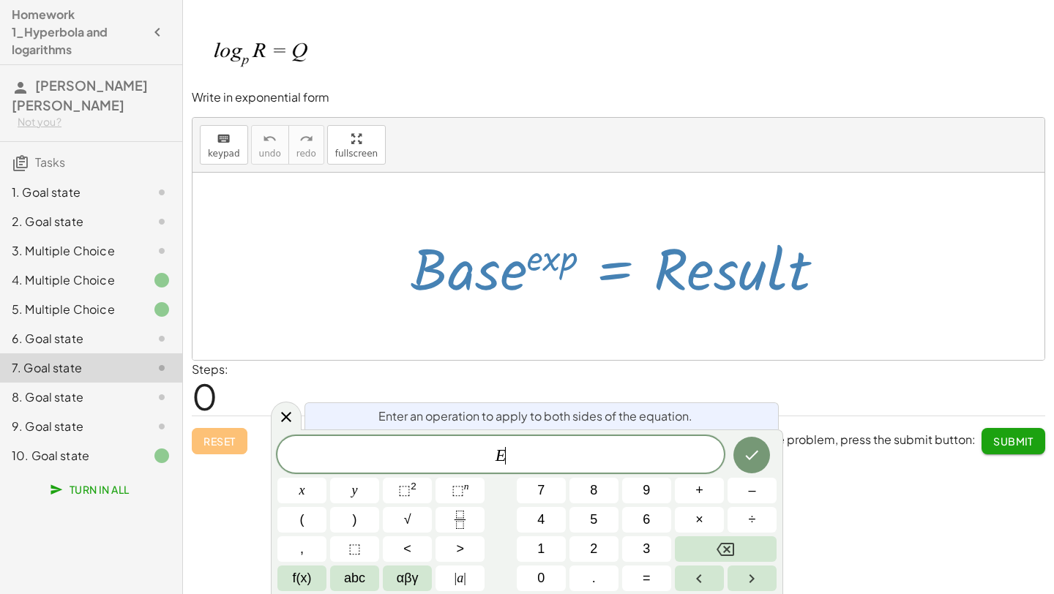
click at [629, 285] on div at bounding box center [623, 266] width 441 height 75
click at [465, 497] on span "⬚ n" at bounding box center [461, 491] width 18 height 20
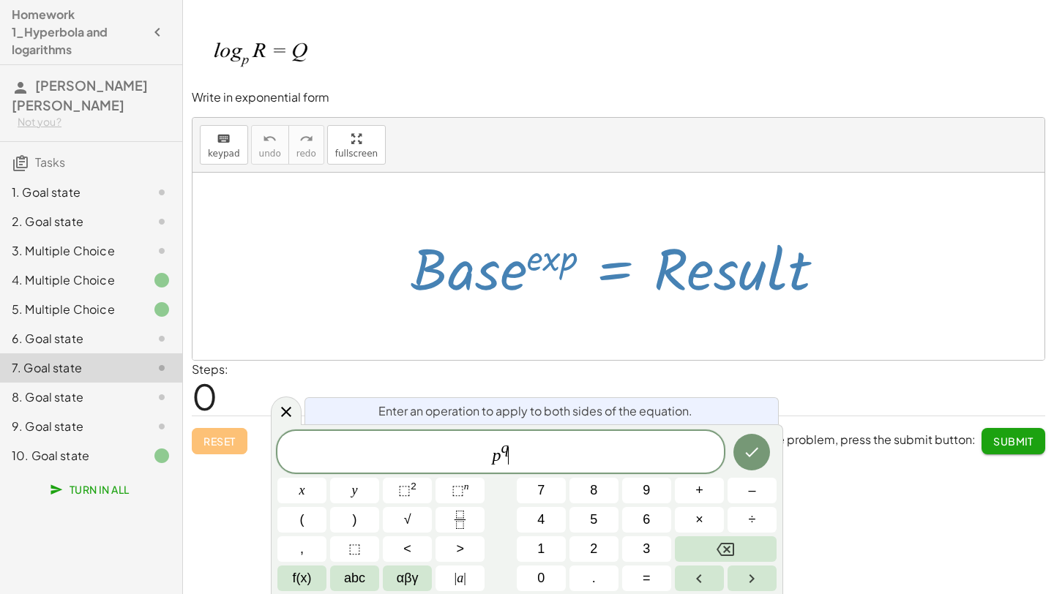
click at [521, 459] on span "p q ​" at bounding box center [500, 453] width 446 height 26
click at [499, 463] on var "p" at bounding box center [497, 455] width 9 height 19
click at [519, 457] on span "P ​ q" at bounding box center [500, 453] width 446 height 26
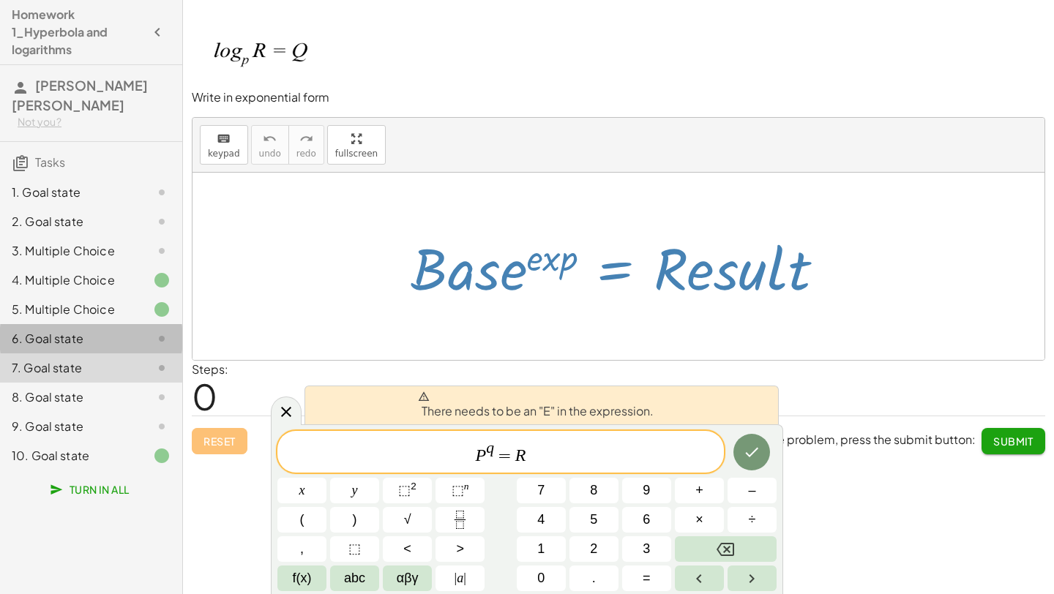
click at [116, 332] on div "6. Goal state" at bounding box center [71, 339] width 118 height 18
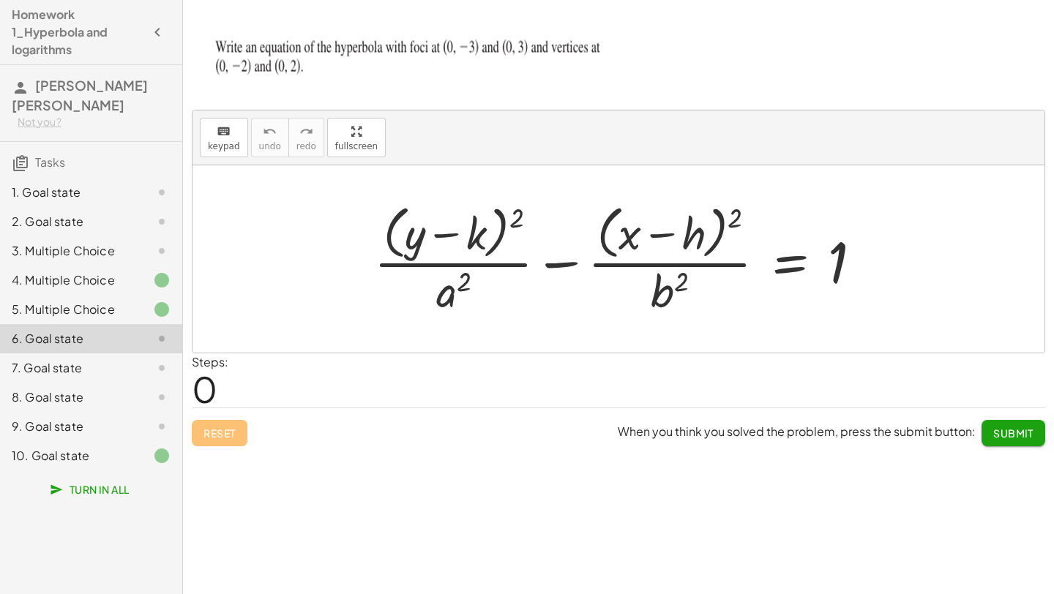
click at [524, 276] on div at bounding box center [624, 258] width 514 height 119
click at [496, 259] on div at bounding box center [624, 258] width 514 height 119
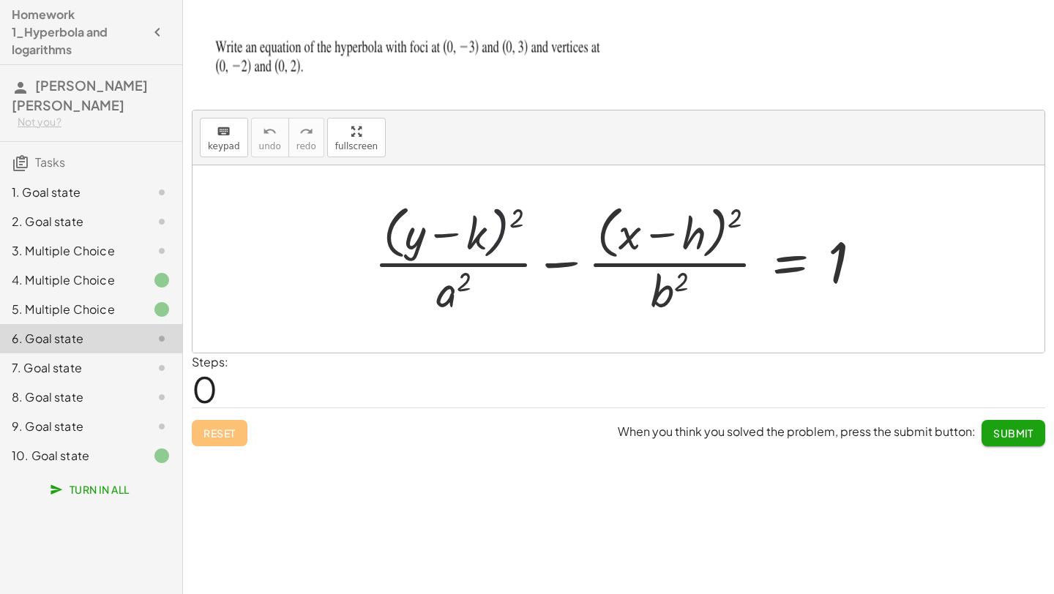
click at [496, 259] on div at bounding box center [624, 258] width 514 height 119
click at [669, 253] on div at bounding box center [624, 258] width 514 height 119
click at [647, 264] on div at bounding box center [624, 258] width 514 height 119
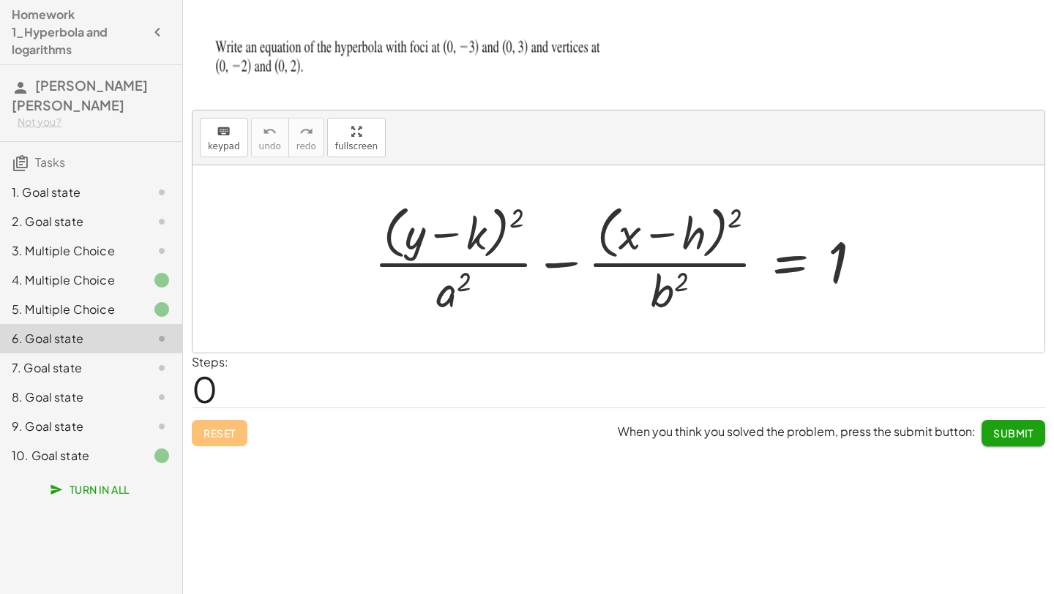
click at [647, 264] on div at bounding box center [624, 258] width 514 height 119
click at [807, 269] on div at bounding box center [624, 258] width 514 height 119
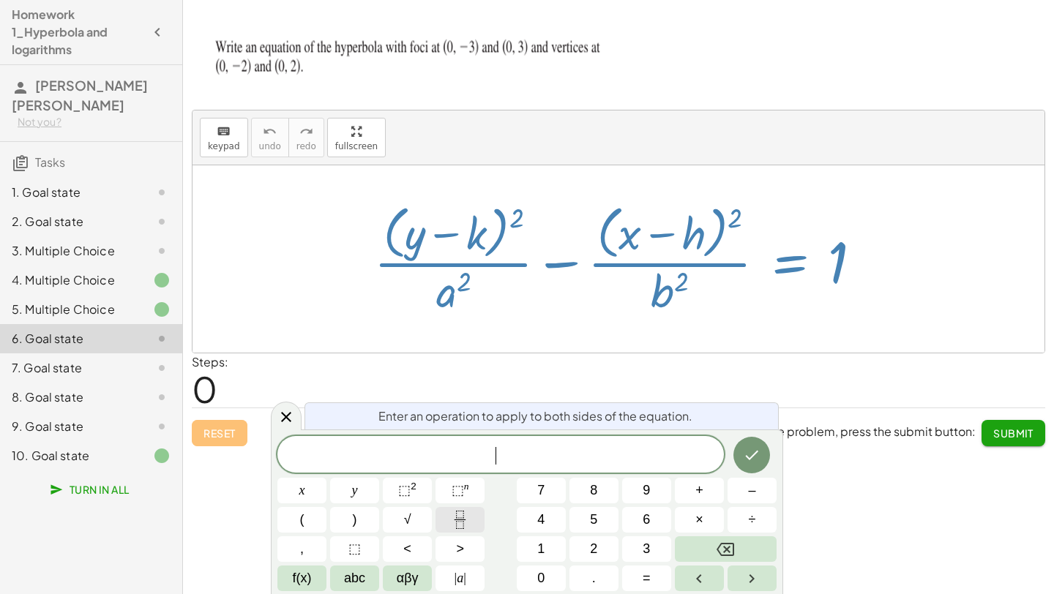
click at [460, 520] on rect "Fraction" at bounding box center [459, 520] width 11 height 1
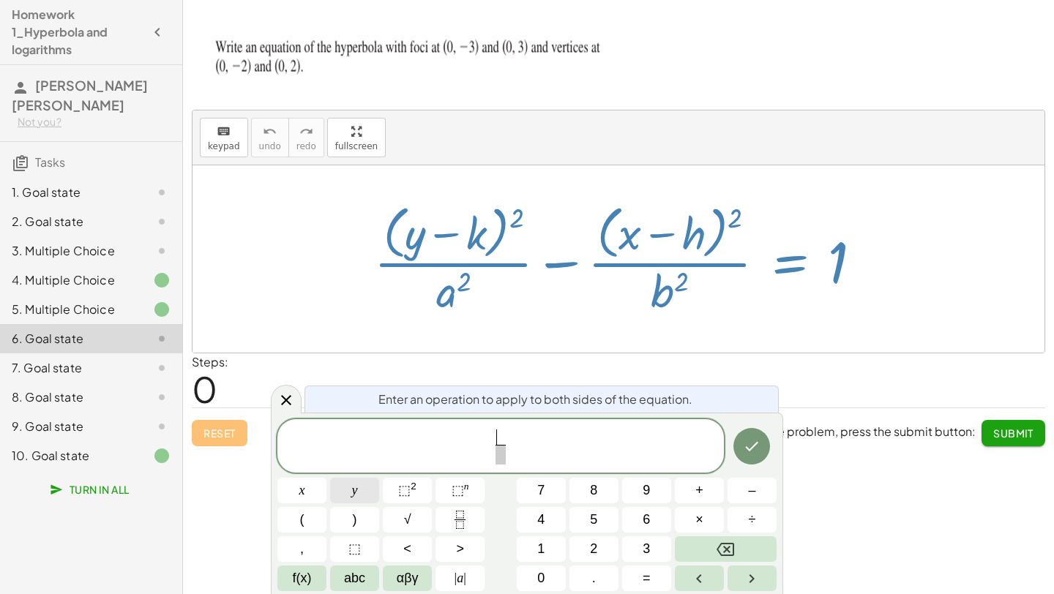
click at [371, 494] on button "y" at bounding box center [354, 491] width 49 height 26
click at [397, 494] on button "⬚ 2" at bounding box center [407, 491] width 49 height 26
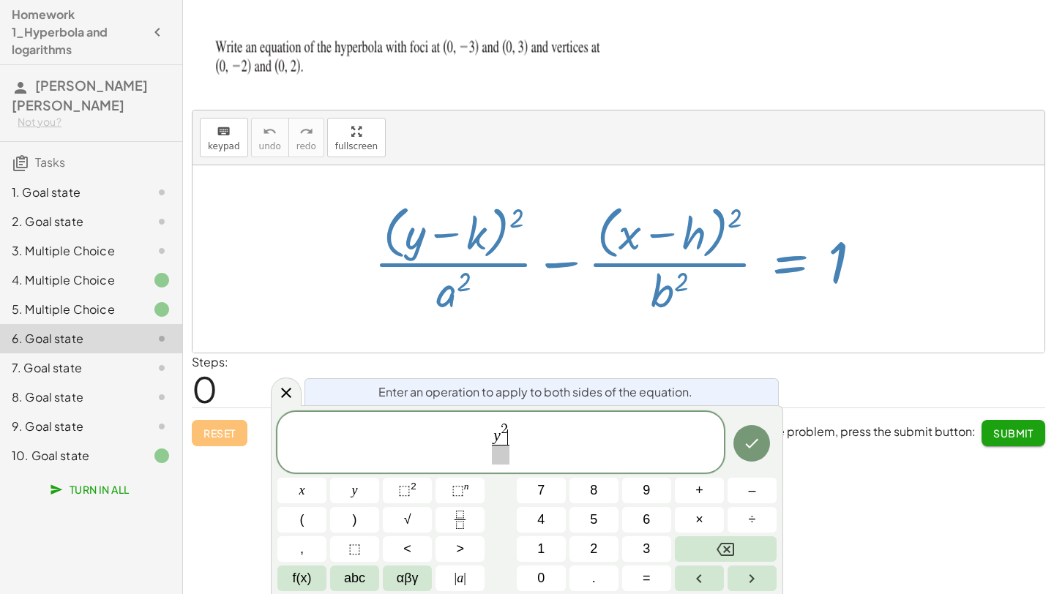
click at [503, 455] on span at bounding box center [501, 455] width 18 height 20
click at [521, 445] on span "y 2 4 ​ ​" at bounding box center [500, 443] width 446 height 45
click at [471, 512] on button "Fraction" at bounding box center [459, 520] width 49 height 26
click at [419, 491] on button "⬚ 2" at bounding box center [407, 491] width 49 height 26
click at [525, 451] on span "​" at bounding box center [523, 455] width 18 height 20
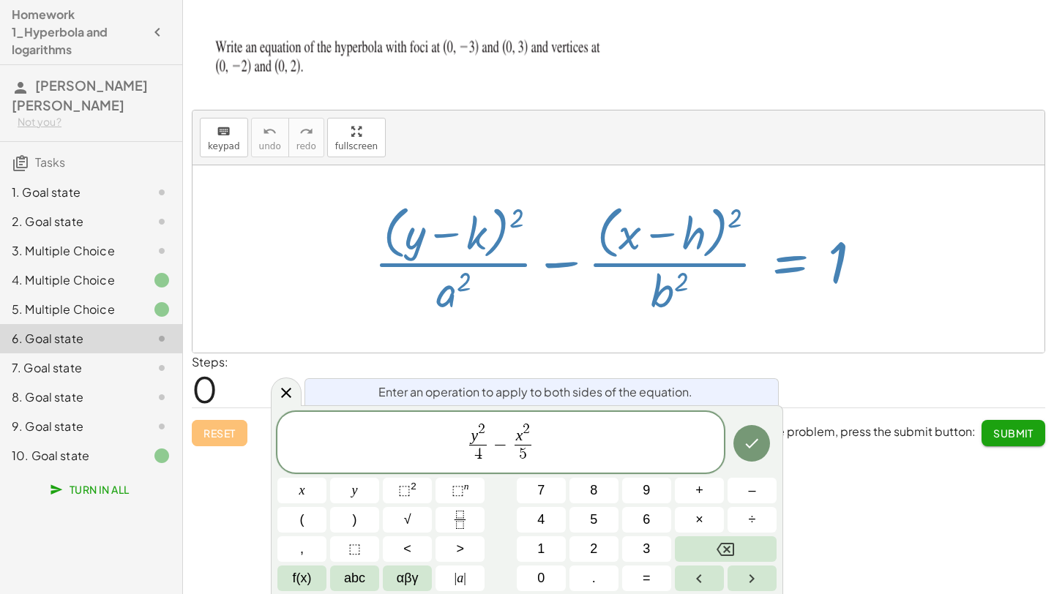
click at [550, 452] on span "y 2 4 ​ − x 2 5 ​ ​" at bounding box center [500, 443] width 446 height 45
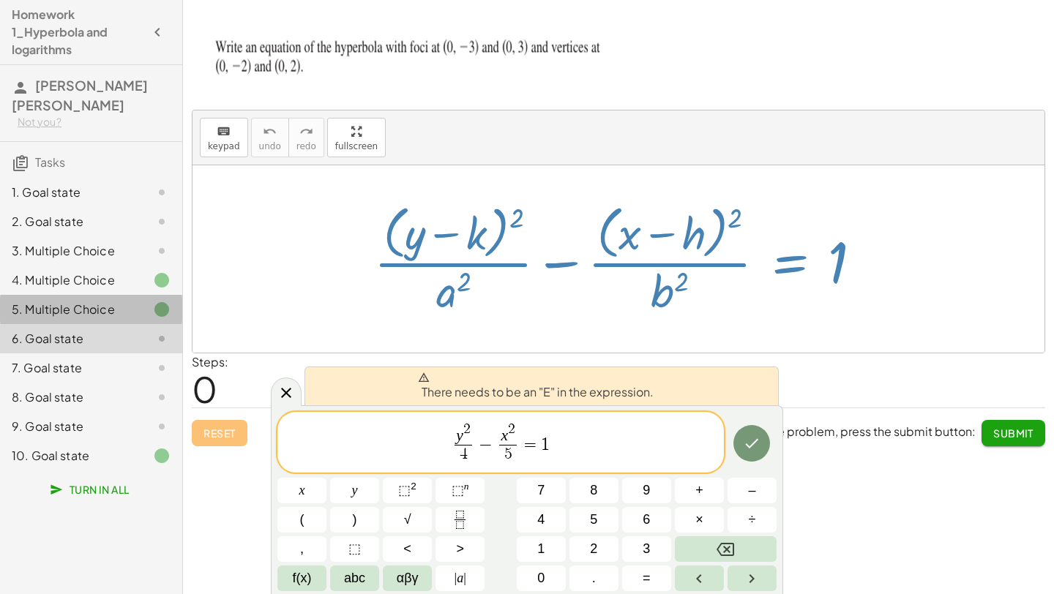
click at [79, 312] on div "5. Multiple Choice" at bounding box center [71, 310] width 118 height 18
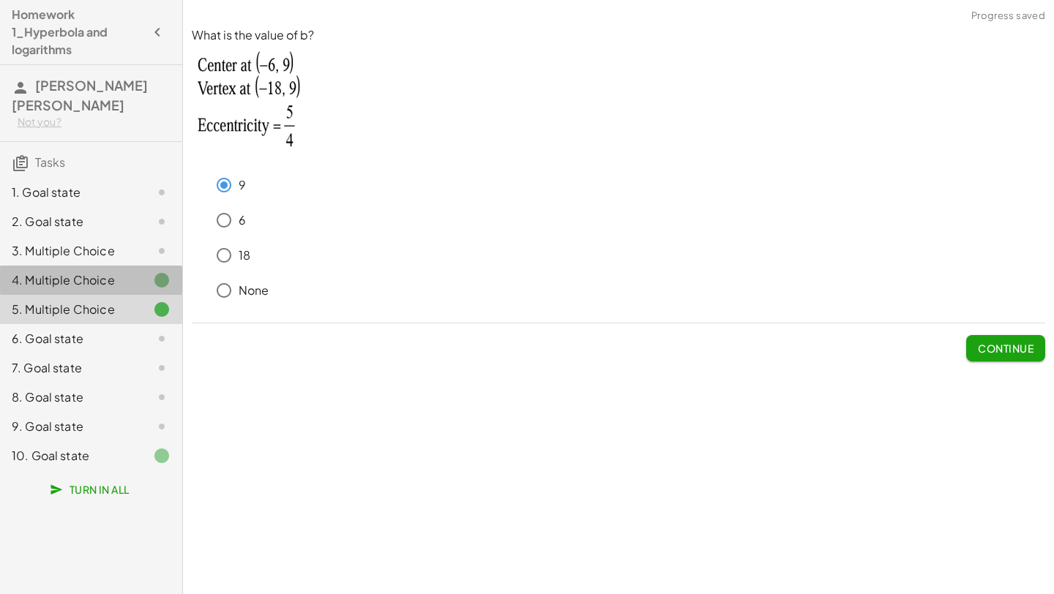
click at [81, 324] on div "4. Multiple Choice" at bounding box center [91, 338] width 182 height 29
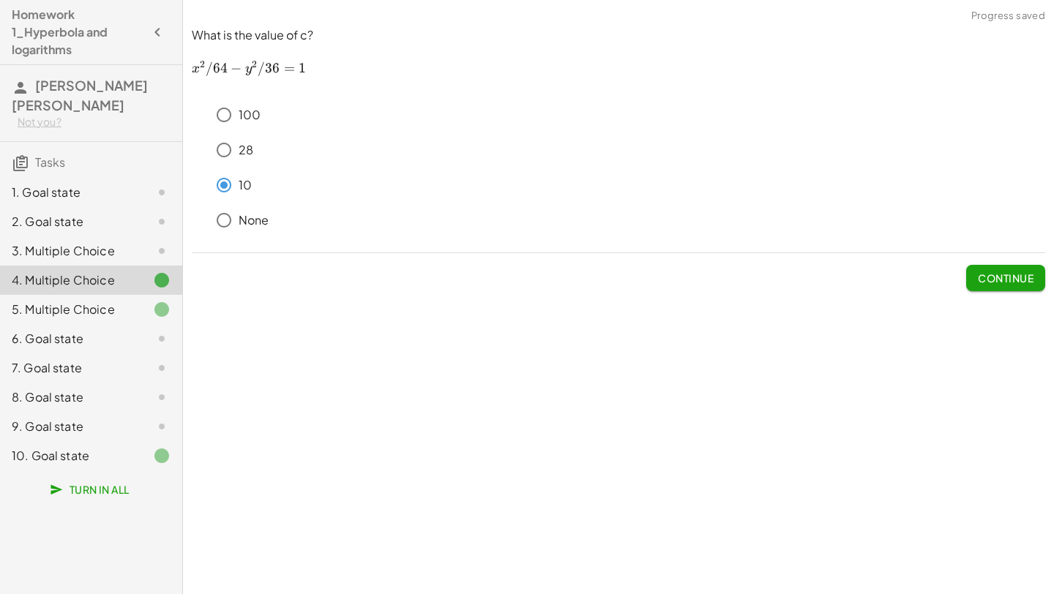
click at [110, 247] on div "3. Multiple Choice" at bounding box center [71, 251] width 118 height 18
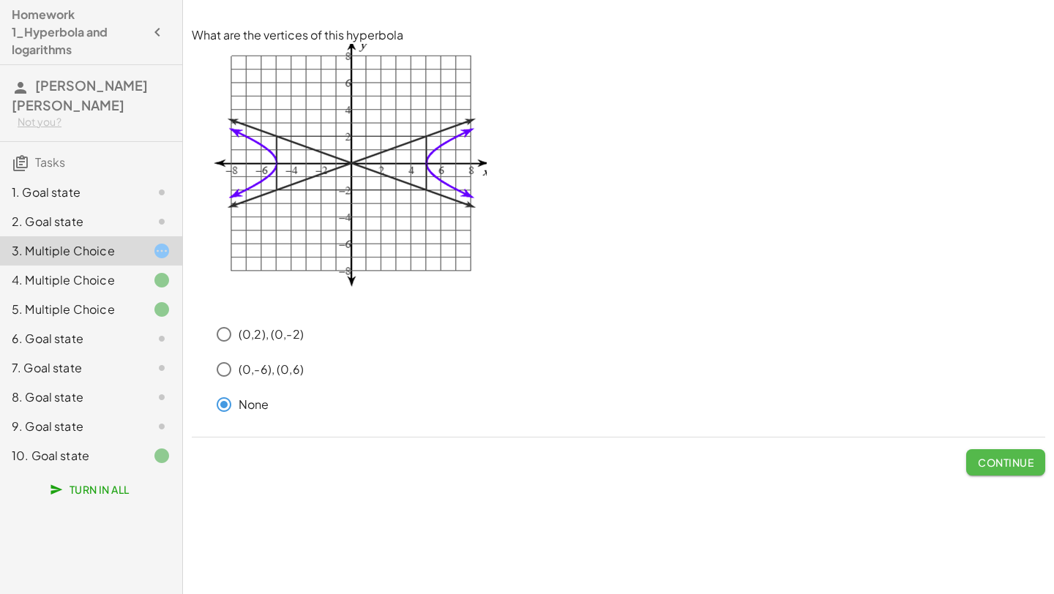
click at [1005, 454] on button "Continue" at bounding box center [1005, 462] width 79 height 26
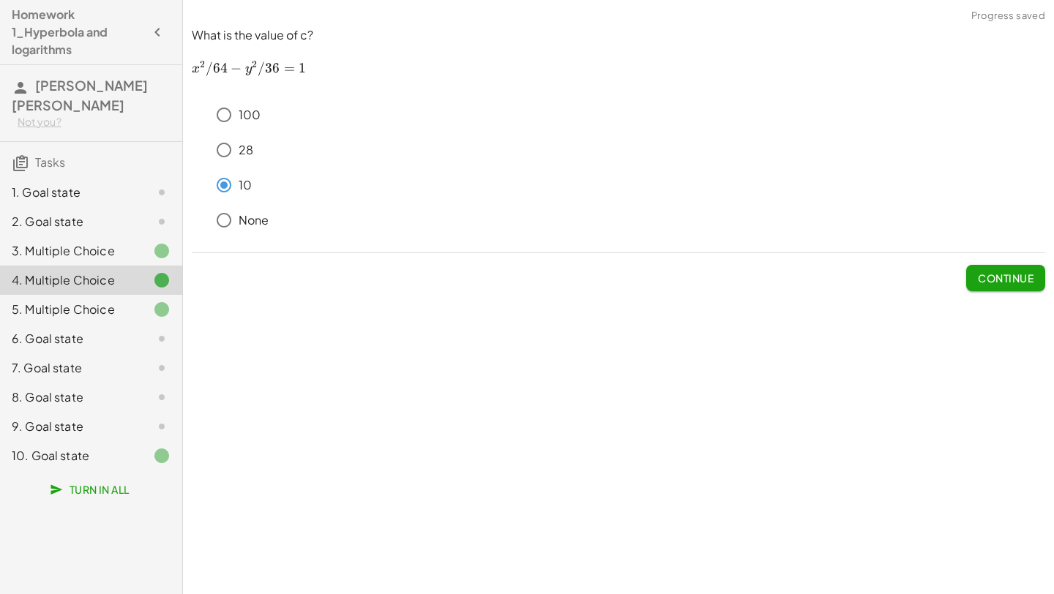
click at [89, 225] on div "2. Goal state" at bounding box center [71, 222] width 118 height 18
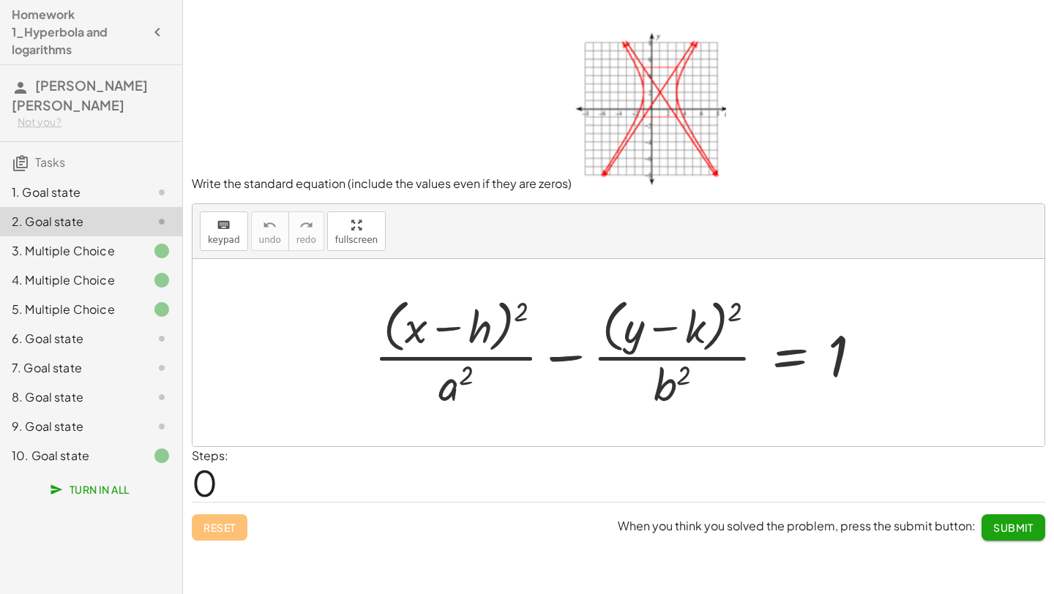
click at [789, 356] on div at bounding box center [624, 352] width 514 height 119
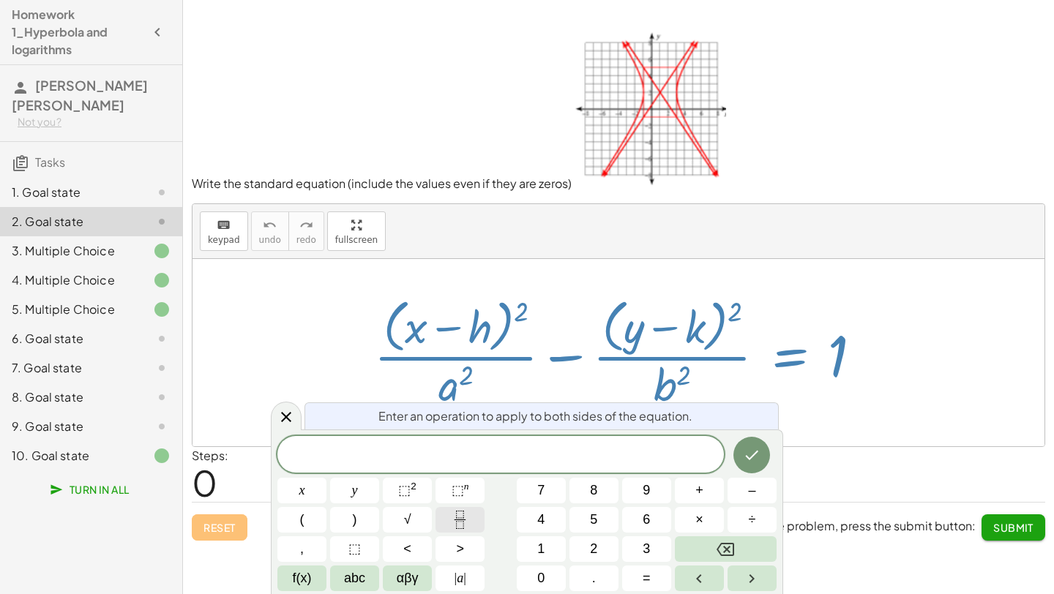
click at [457, 517] on icon "Fraction" at bounding box center [460, 520] width 18 height 18
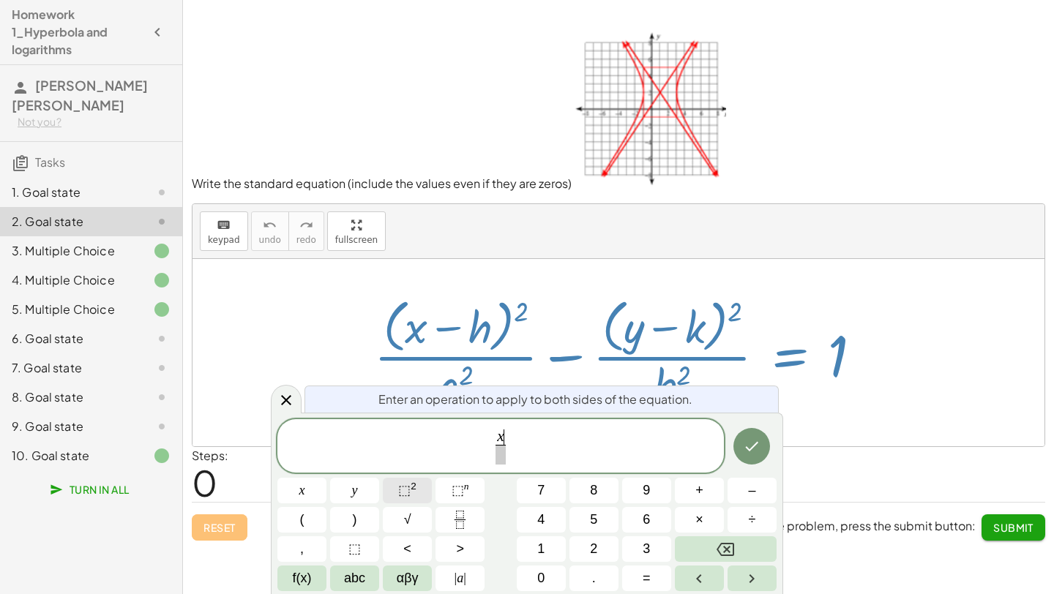
click at [416, 491] on sup "2" at bounding box center [414, 486] width 6 height 11
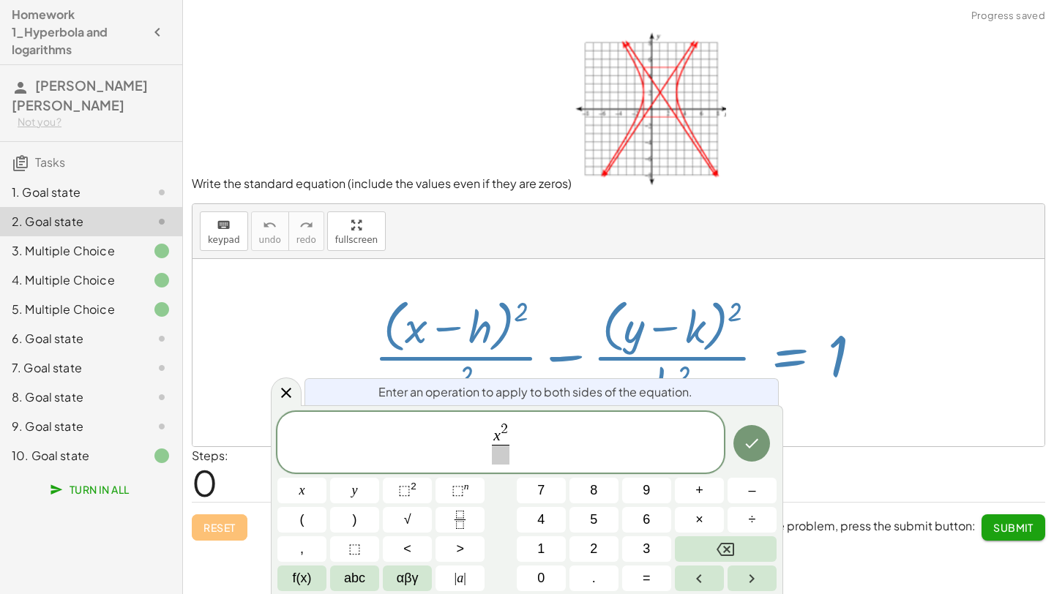
click at [501, 457] on span at bounding box center [501, 455] width 18 height 20
click at [523, 437] on span "x 2 4 ​ ​" at bounding box center [500, 443] width 446 height 45
click at [453, 517] on icon "Fraction" at bounding box center [460, 520] width 18 height 18
click at [426, 492] on button "⬚ 2" at bounding box center [407, 491] width 49 height 26
click at [527, 459] on span at bounding box center [523, 455] width 18 height 20
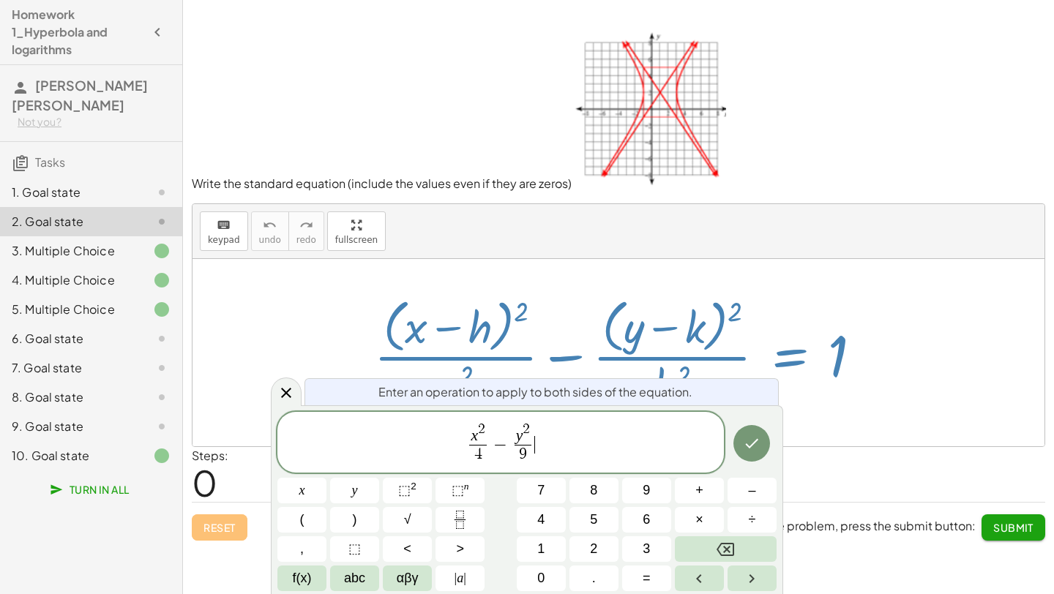
click at [564, 453] on span "x 2 4 ​ − y 2 9 ​ ​" at bounding box center [500, 443] width 446 height 45
click at [130, 198] on div at bounding box center [150, 193] width 41 height 18
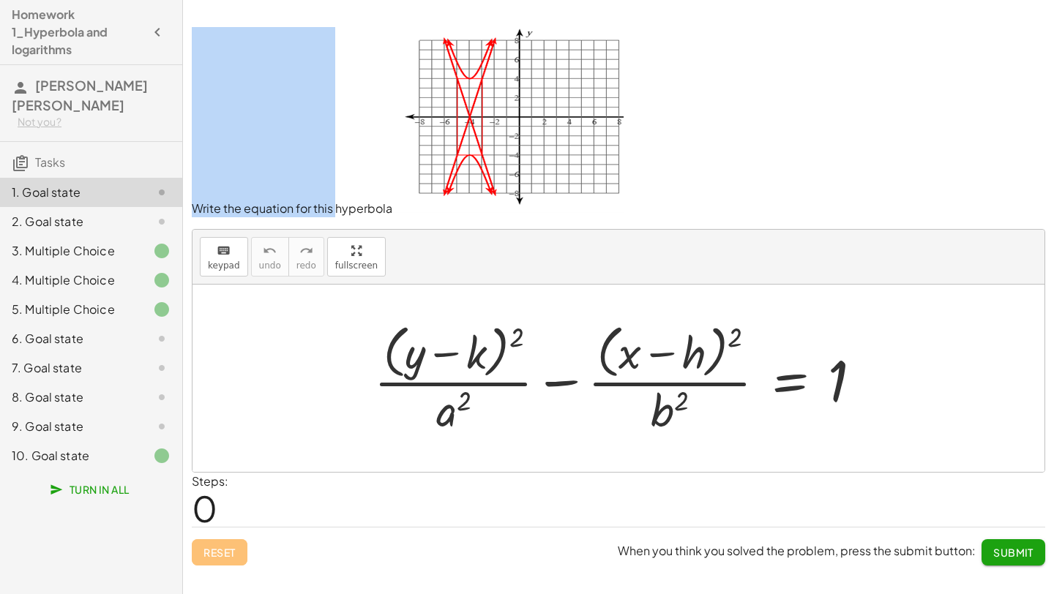
drag, startPoint x: 336, startPoint y: 176, endPoint x: 348, endPoint y: -64, distance: 240.3
click at [348, 0] on html "Homework 1_Hyperbola and logarithms [PERSON_NAME] [PERSON_NAME] Not you? Tasks …" at bounding box center [527, 297] width 1054 height 594
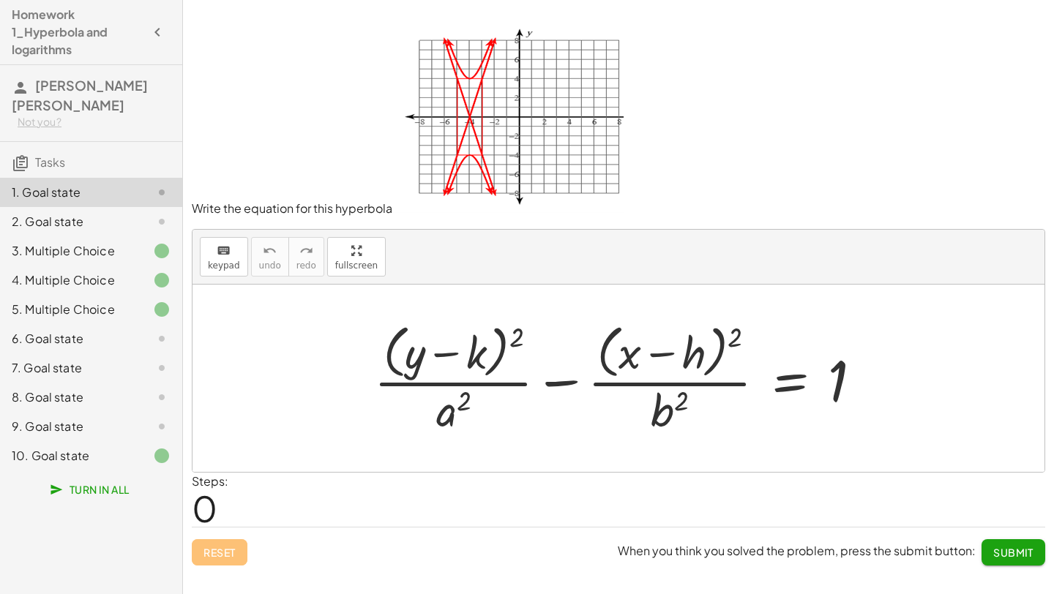
click at [933, 100] on p "Write the equation for this hyperbola" at bounding box center [618, 122] width 853 height 190
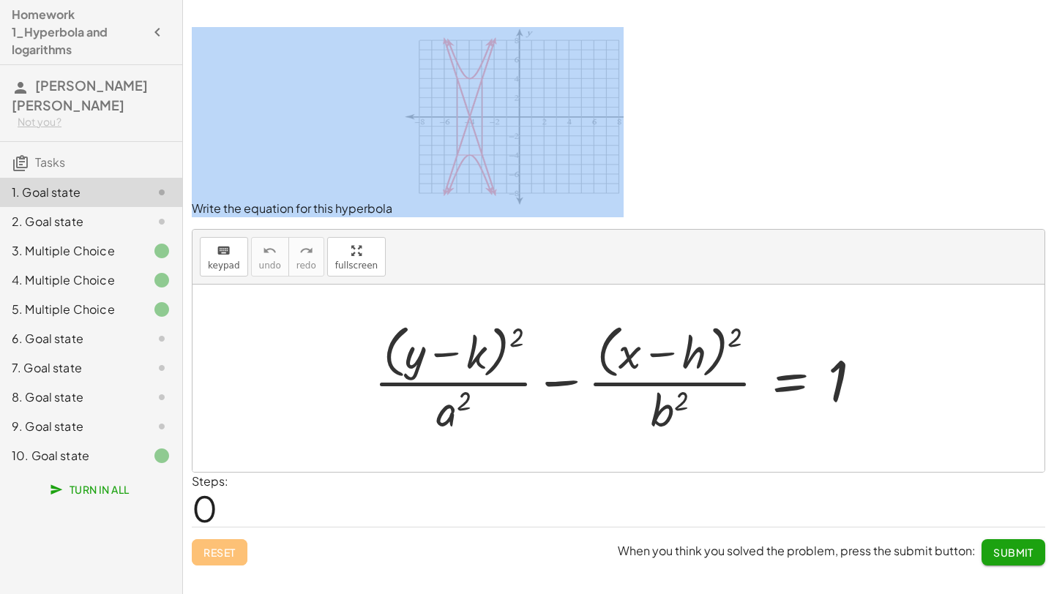
drag, startPoint x: 933, startPoint y: 100, endPoint x: 916, endPoint y: -56, distance: 156.1
click at [916, 0] on html "Homework 1_Hyperbola and logarithms [PERSON_NAME] [PERSON_NAME] Not you? Tasks …" at bounding box center [527, 297] width 1054 height 594
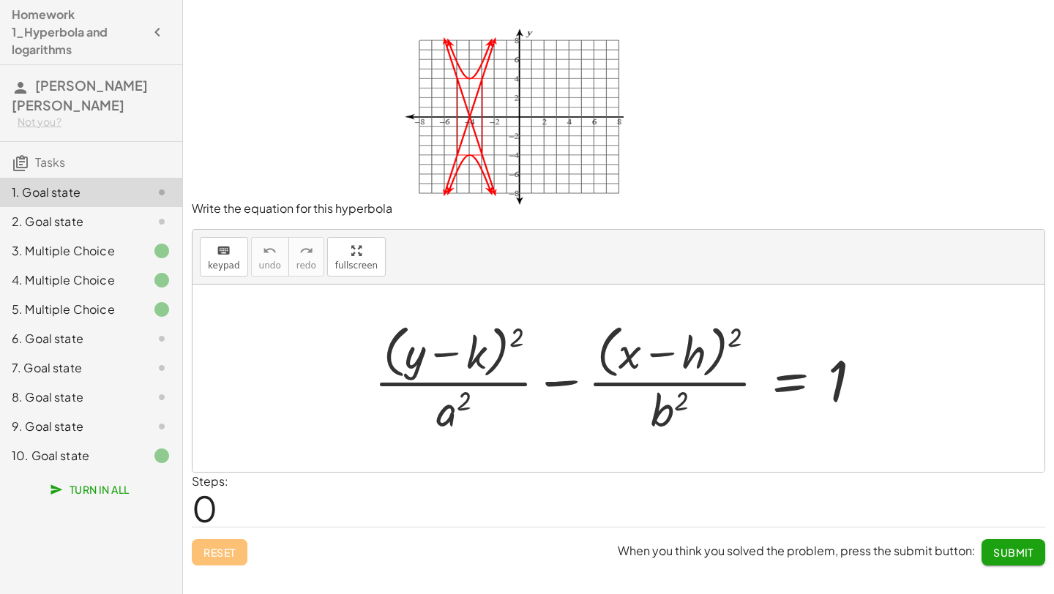
click at [855, 138] on p "Write the equation for this hyperbola" at bounding box center [618, 122] width 853 height 190
